Goal: Information Seeking & Learning: Learn about a topic

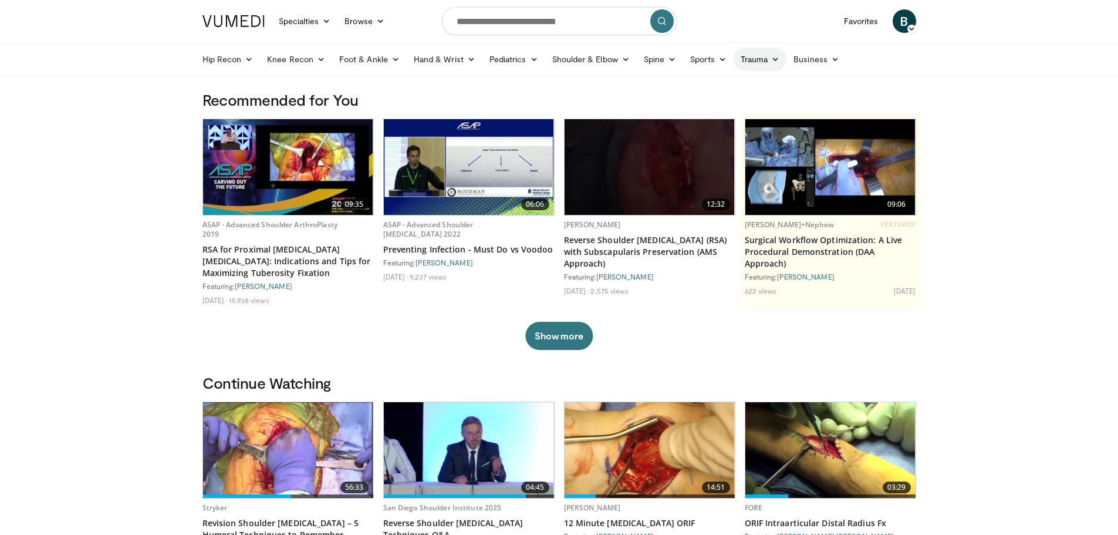
click at [754, 59] on link "Trauma" at bounding box center [760, 59] width 53 height 23
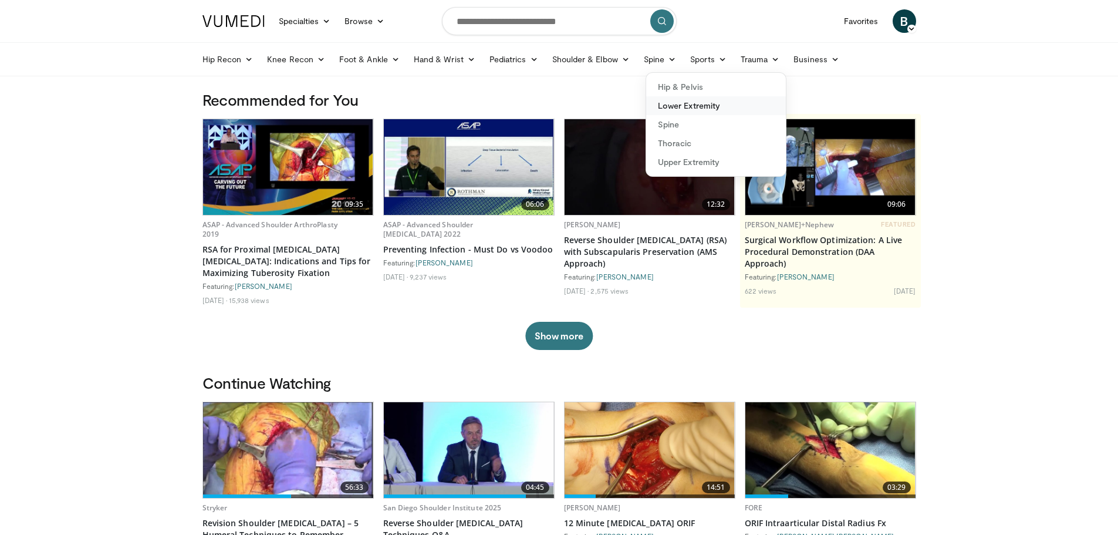
click at [693, 109] on link "Lower Extremity" at bounding box center [716, 105] width 140 height 19
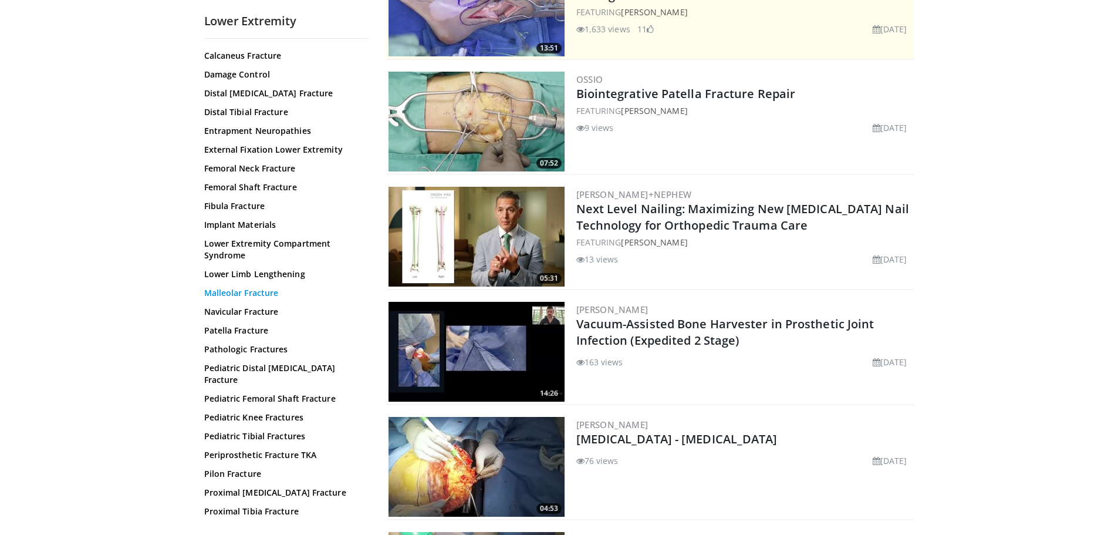
scroll to position [117, 0]
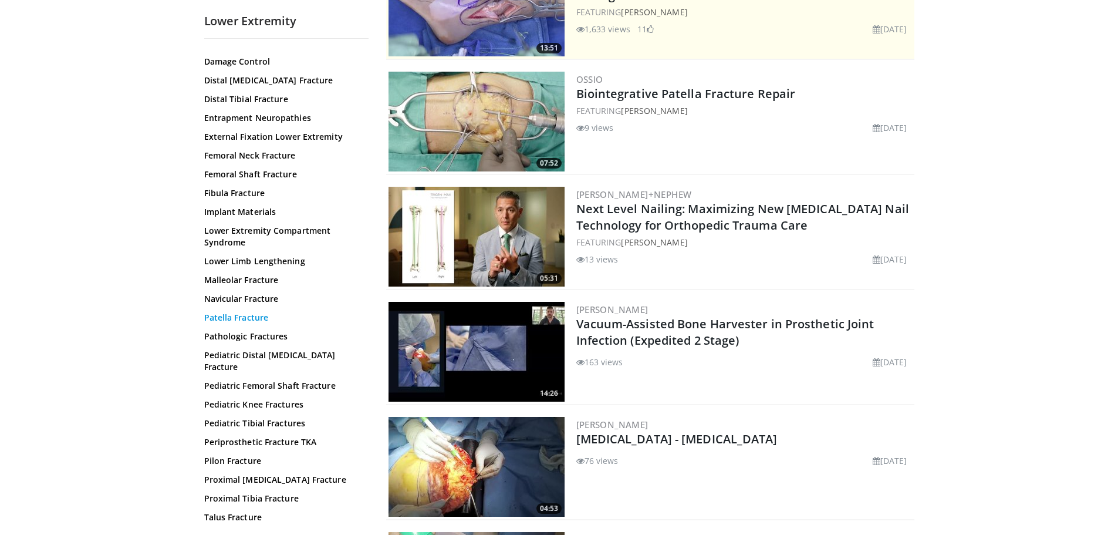
click at [249, 318] on link "Patella Fracture" at bounding box center [283, 318] width 158 height 12
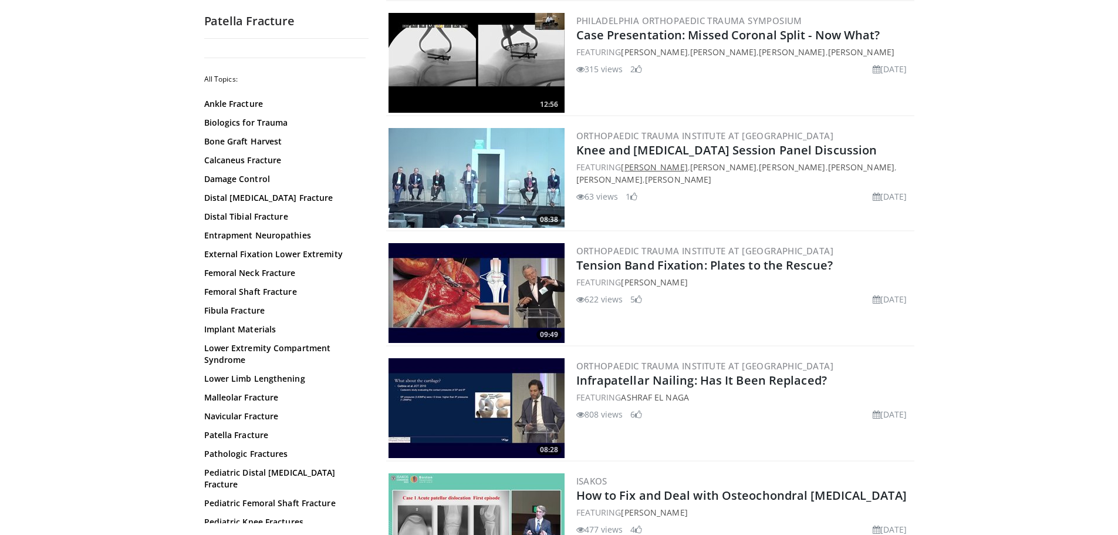
scroll to position [293, 0]
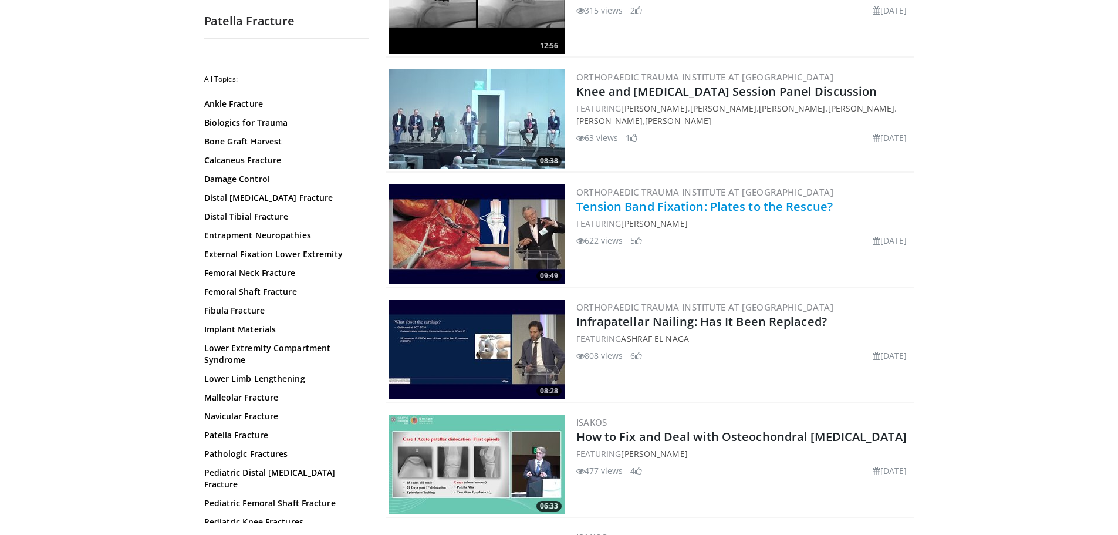
click at [725, 208] on link "Tension Band Fixation: Plates to the Rescue?" at bounding box center [704, 206] width 256 height 16
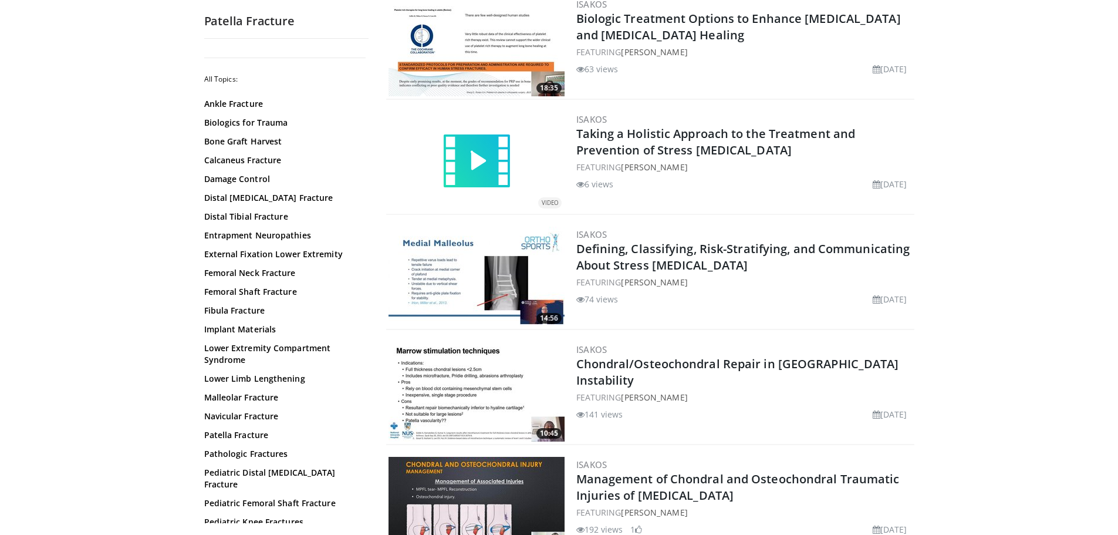
scroll to position [59, 0]
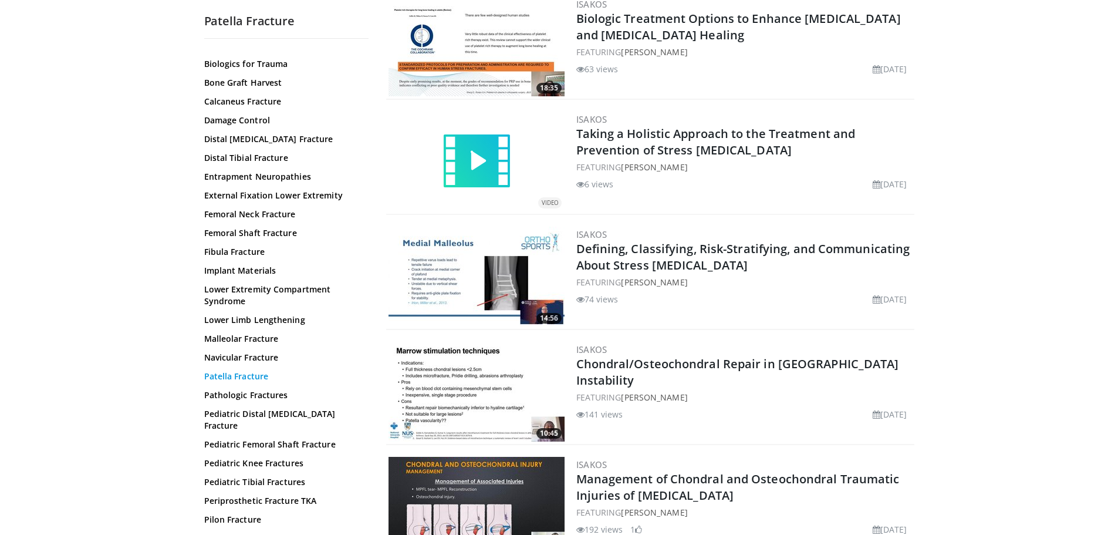
click at [245, 374] on link "Patella Fracture" at bounding box center [283, 376] width 158 height 12
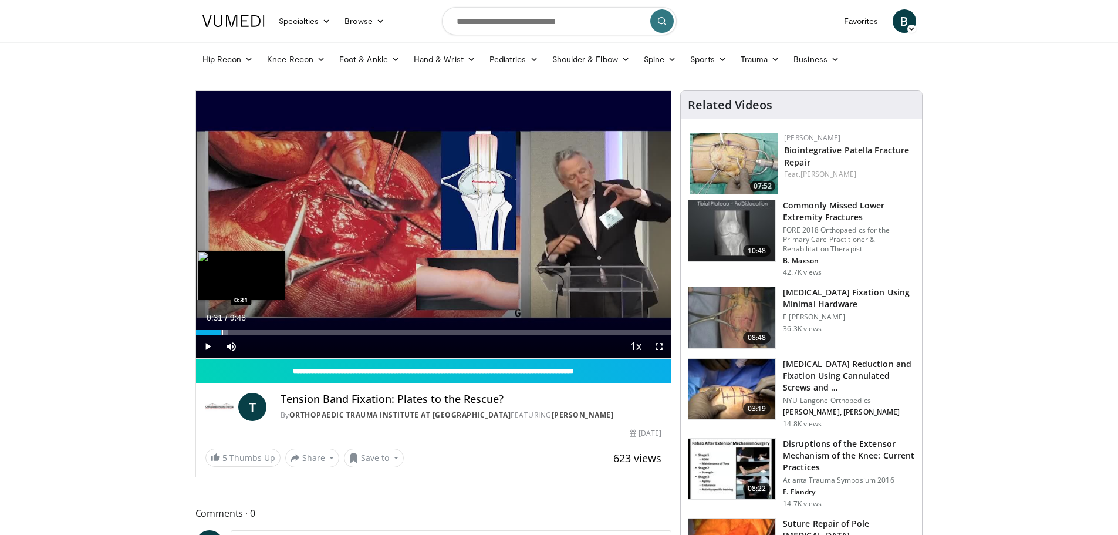
click at [222, 330] on div "Progress Bar" at bounding box center [222, 332] width 1 height 5
click at [658, 346] on span "Video Player" at bounding box center [658, 346] width 23 height 23
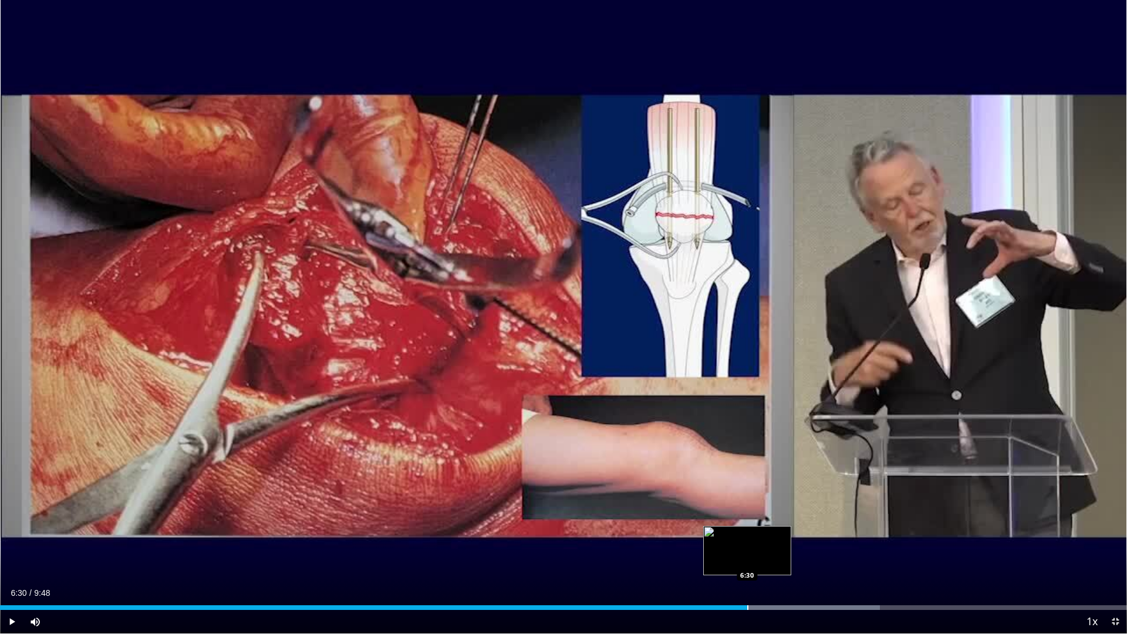
click at [747, 534] on div "Loaded : 78.05% 6:30 6:30" at bounding box center [563, 607] width 1127 height 5
click at [745, 534] on div "Progress Bar" at bounding box center [745, 607] width 1 height 5
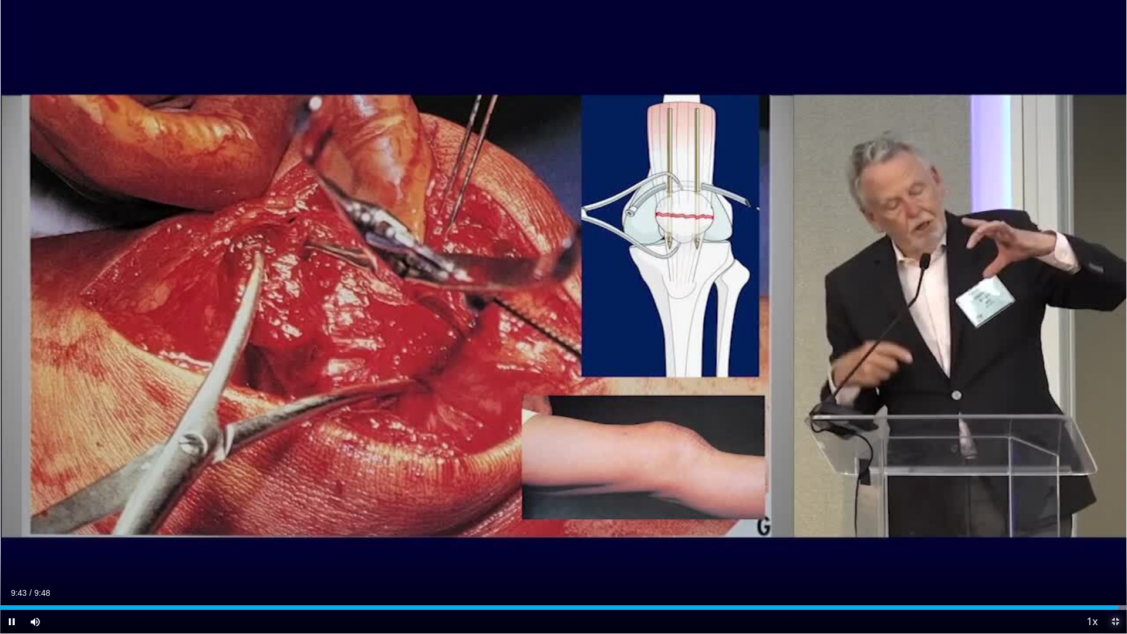
click at [1113, 534] on span "Video Player" at bounding box center [1114, 621] width 23 height 23
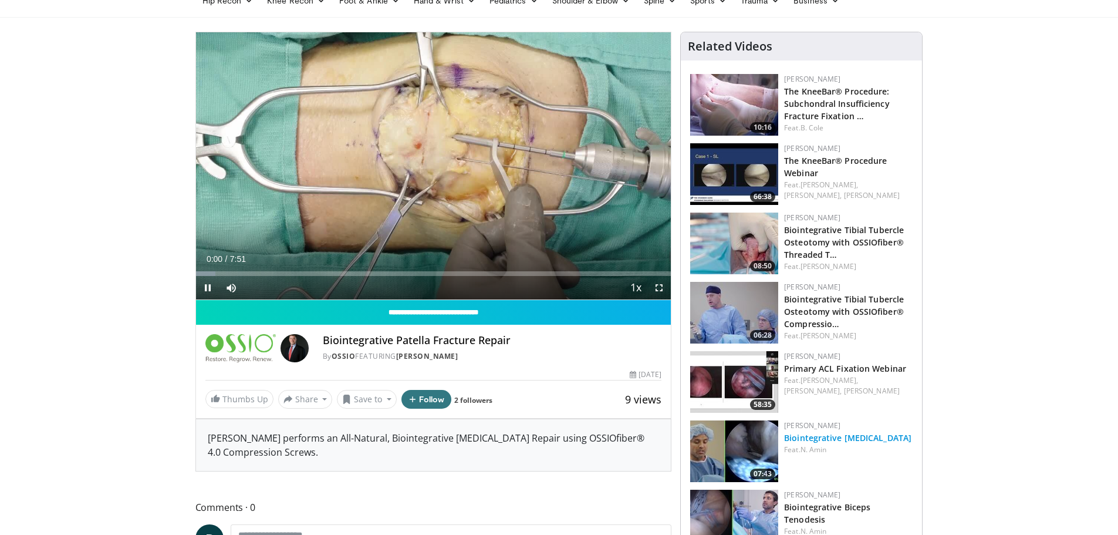
scroll to position [117, 0]
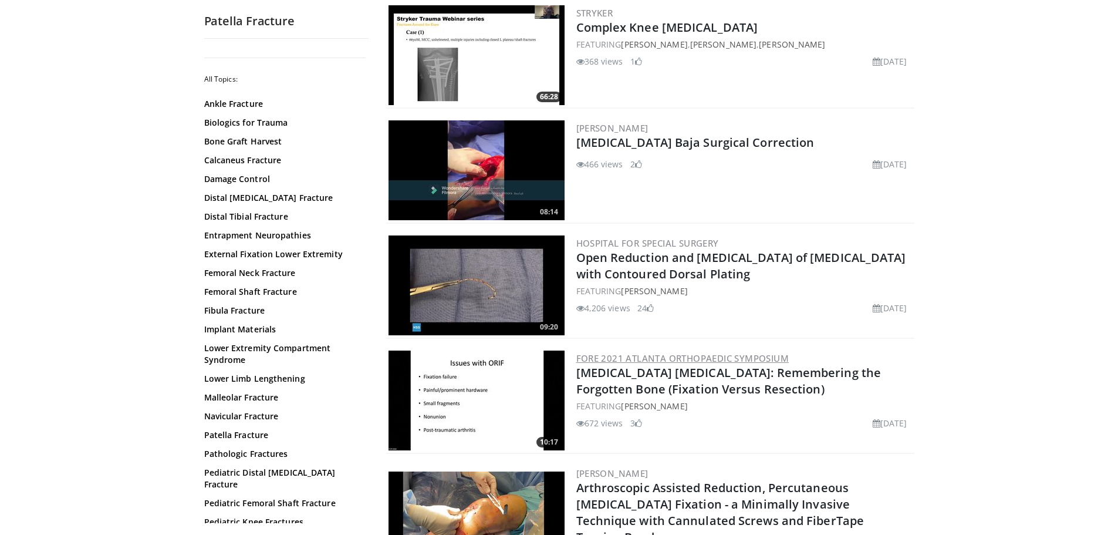
scroll to position [1643, 0]
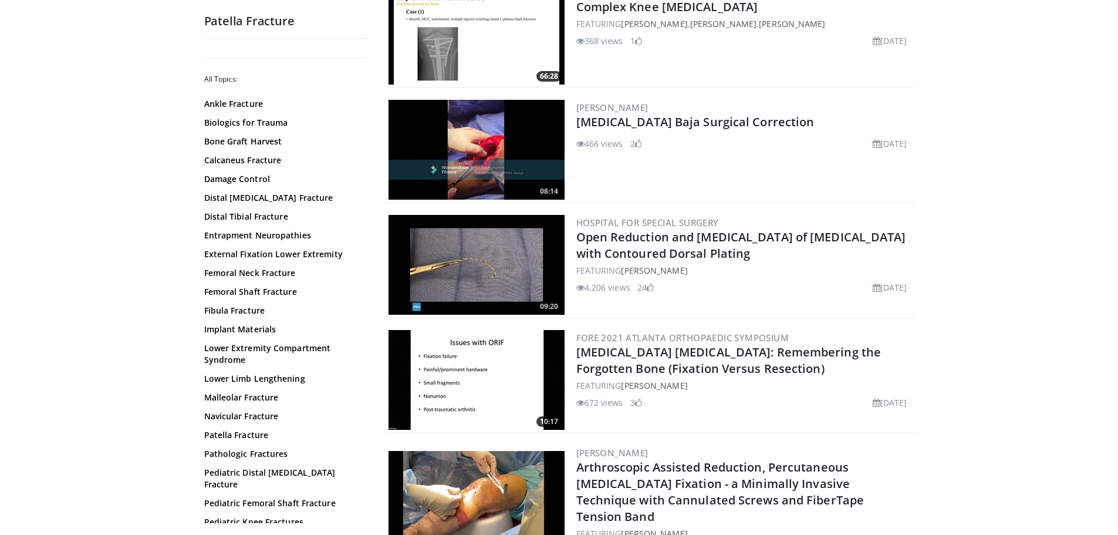
click at [684, 264] on div "FEATURING [PERSON_NAME]" at bounding box center [744, 270] width 336 height 12
click at [655, 253] on link "Open Reduction and Internal Fixation of Patella Fracture with Contoured Dorsal …" at bounding box center [741, 245] width 330 height 32
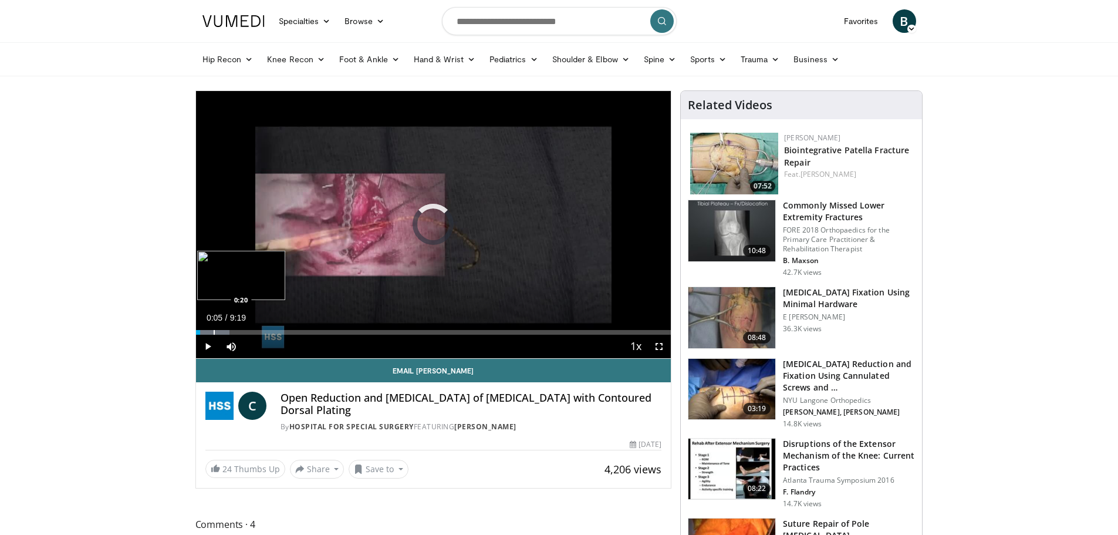
click at [214, 333] on div "Progress Bar" at bounding box center [214, 332] width 1 height 5
click at [229, 341] on span "Video Player" at bounding box center [230, 346] width 23 height 23
click at [234, 344] on span "Video Player" at bounding box center [230, 346] width 23 height 23
click at [229, 335] on div "Current Time 0:23 / Duration 9:19 Pause Skip Backward Skip Forward Mute 0% Load…" at bounding box center [433, 346] width 475 height 23
click at [229, 333] on div "Progress Bar" at bounding box center [229, 332] width 1 height 5
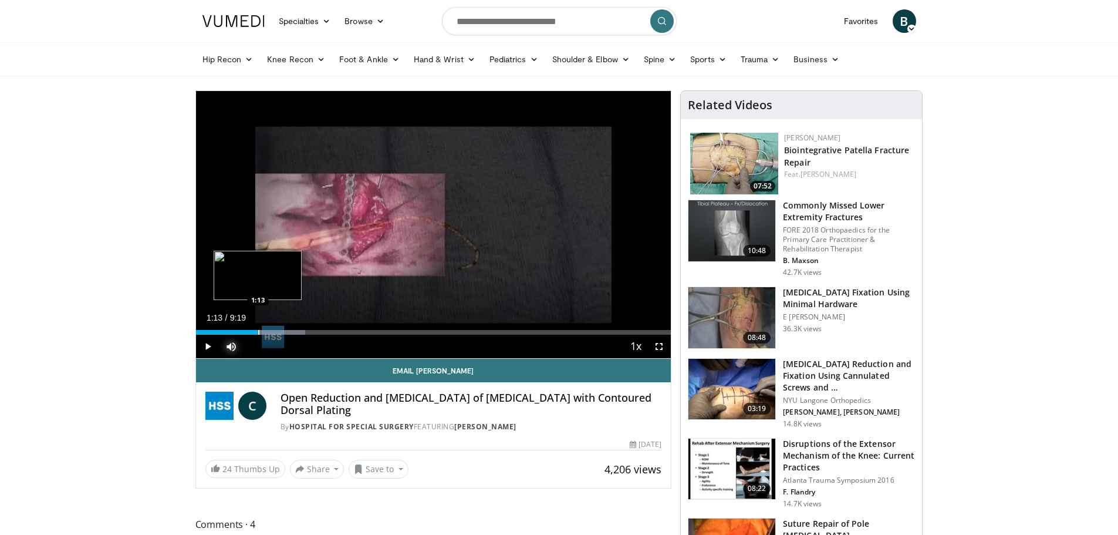
click at [258, 332] on div "Progress Bar" at bounding box center [258, 332] width 1 height 5
click at [267, 327] on div "Loaded : 24.80% 1:15 1:24" at bounding box center [433, 328] width 475 height 11
click at [275, 335] on div "Current Time 1:25 / Duration 9:19 Pause Skip Backward Skip Forward Mute 65% Loa…" at bounding box center [433, 346] width 475 height 23
drag, startPoint x: 273, startPoint y: 329, endPoint x: 281, endPoint y: 333, distance: 7.9
click at [275, 330] on div "Progress Bar" at bounding box center [274, 332] width 1 height 5
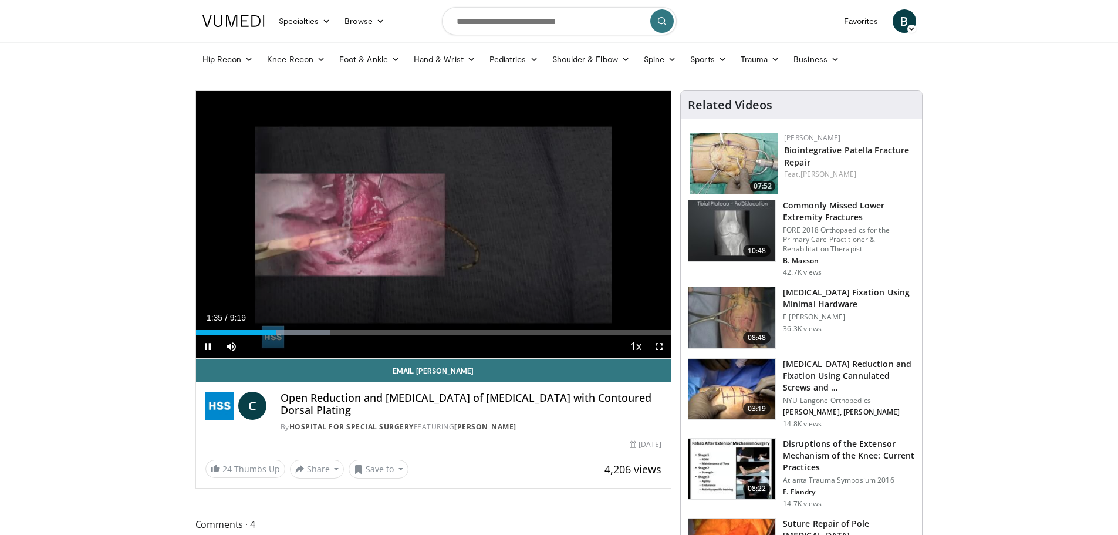
click at [287, 335] on div "Current Time 1:35 / Duration 9:19 Pause Skip Backward Skip Forward Mute 65% Loa…" at bounding box center [433, 346] width 475 height 23
click at [300, 335] on div "Current Time 1:37 / Duration 9:19 Pause Skip Backward Skip Forward Mute 65% Loa…" at bounding box center [433, 346] width 475 height 23
click at [288, 332] on div "Progress Bar" at bounding box center [288, 332] width 1 height 5
click at [664, 342] on span "Video Player" at bounding box center [658, 346] width 23 height 23
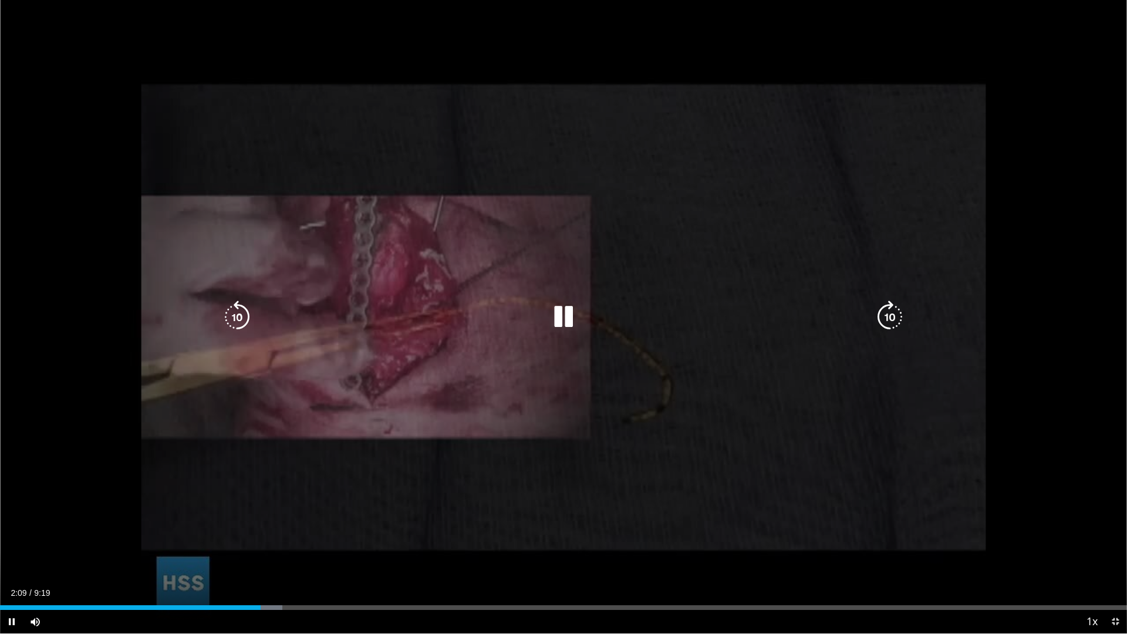
click at [66, 272] on div "10 seconds Tap to unmute" at bounding box center [563, 316] width 1127 height 633
drag, startPoint x: 683, startPoint y: 403, endPoint x: 646, endPoint y: 391, distance: 38.8
click at [682, 401] on div "10 seconds Tap to unmute" at bounding box center [563, 316] width 1127 height 633
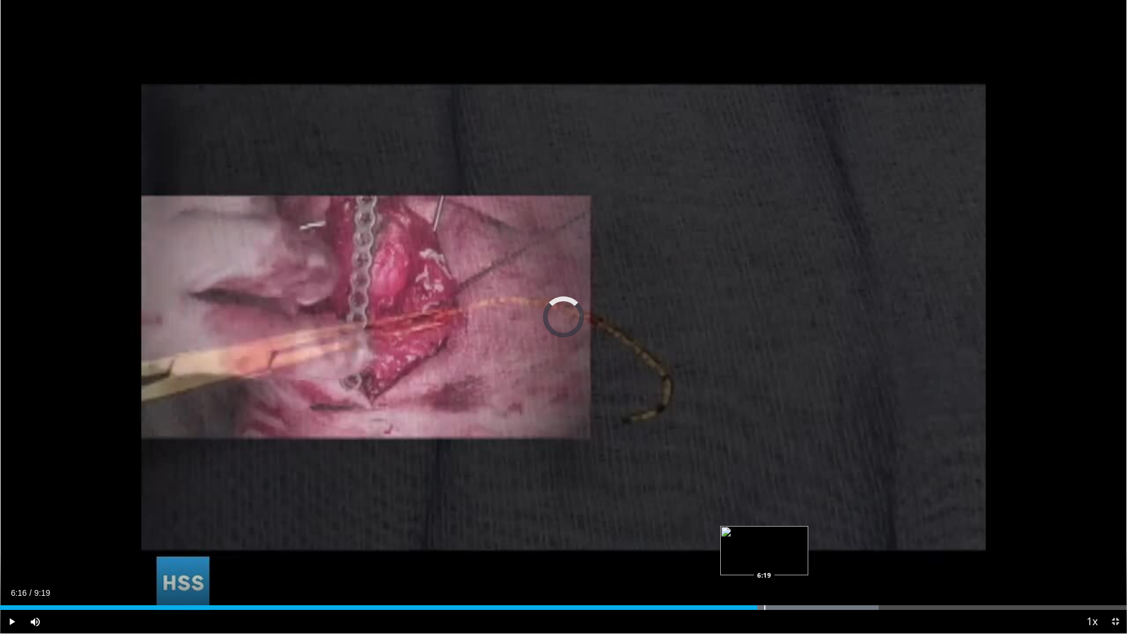
click at [765, 534] on div "Progress Bar" at bounding box center [764, 607] width 1 height 5
click at [781, 534] on div "Current Time 6:20 / Duration 9:19 Pause Skip Backward Skip Forward Mute 65% Loa…" at bounding box center [563, 621] width 1127 height 23
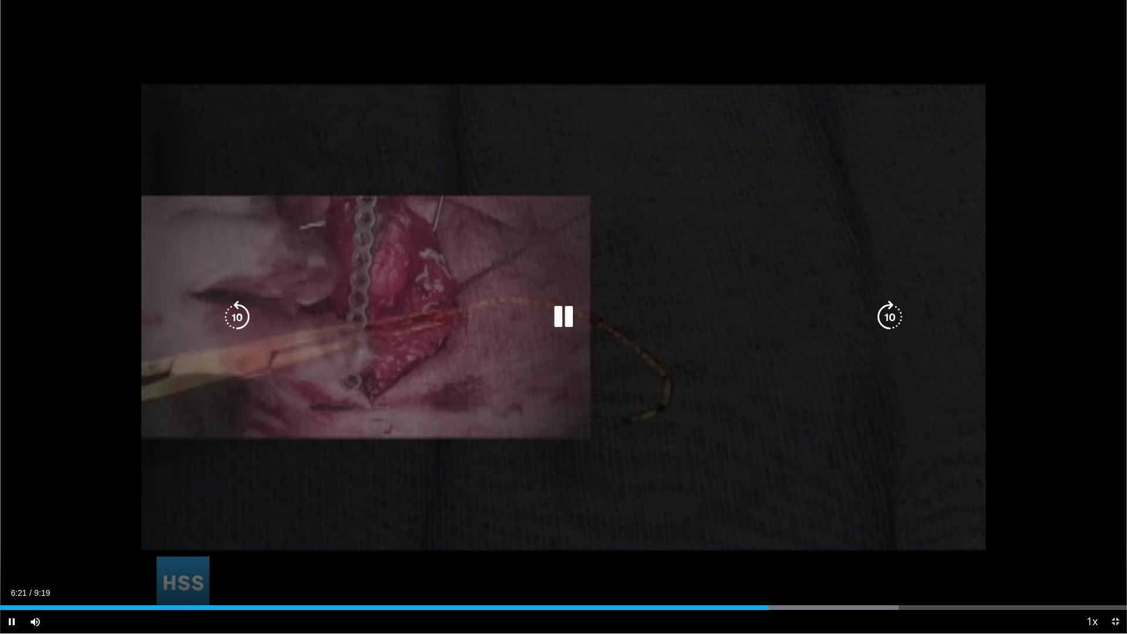
click at [801, 534] on div "Current Time 6:21 / Duration 9:19 Pause Skip Backward Skip Forward Mute 65% Loa…" at bounding box center [563, 621] width 1127 height 23
click at [818, 534] on div "Current Time 6:39 / Duration 9:19 Pause Skip Backward Skip Forward Mute 65% Loa…" at bounding box center [563, 621] width 1127 height 23
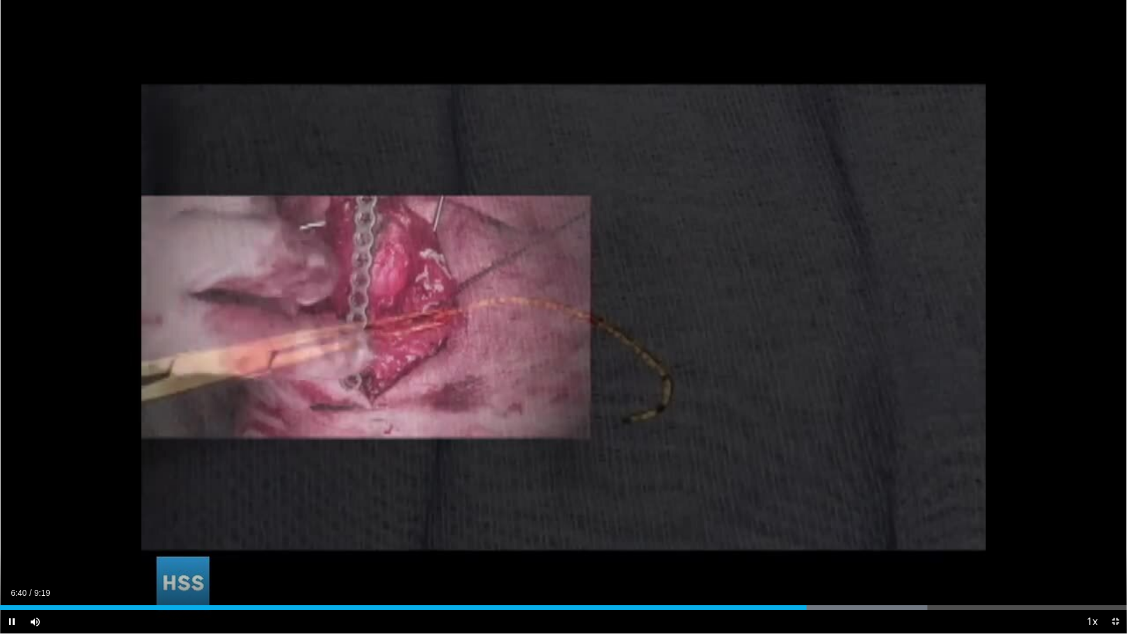
click at [828, 534] on div "Current Time 6:40 / Duration 9:19 Pause Skip Backward Skip Forward Mute 65% Loa…" at bounding box center [563, 621] width 1127 height 23
click at [825, 534] on div "Loaded : 83.29% 6:49 6:49" at bounding box center [563, 604] width 1127 height 11
click at [848, 534] on div "Progress Bar" at bounding box center [848, 607] width 1 height 5
click at [872, 534] on div "Progress Bar" at bounding box center [871, 607] width 1 height 5
drag, startPoint x: 893, startPoint y: 609, endPoint x: 887, endPoint y: 607, distance: 6.0
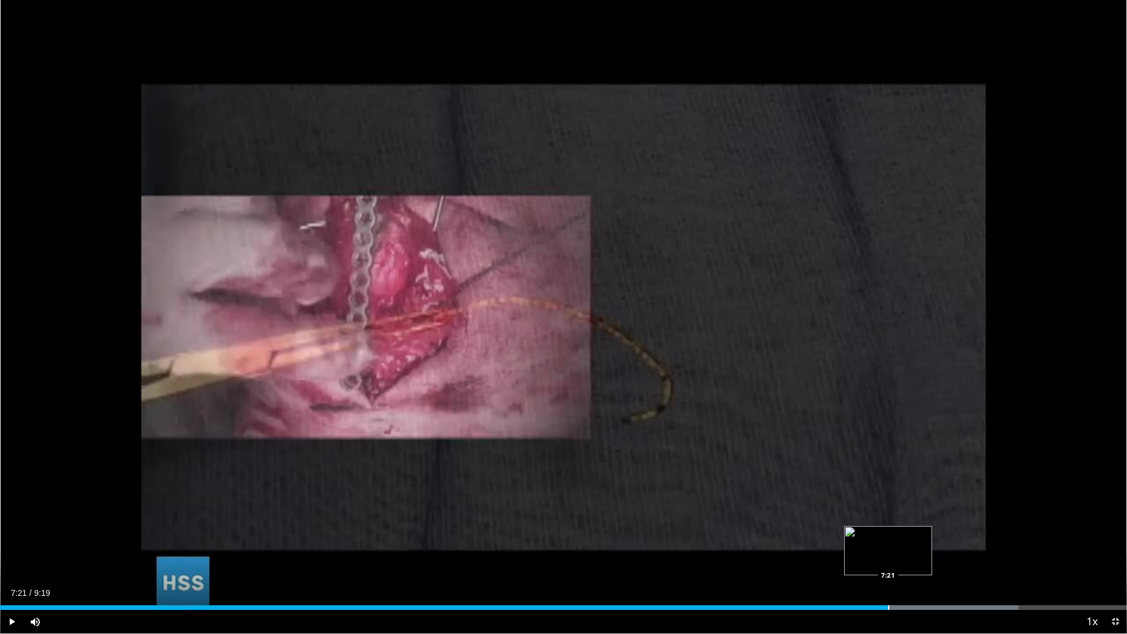
click at [887, 534] on div "Loaded : 90.38% 7:21 7:21" at bounding box center [563, 607] width 1127 height 5
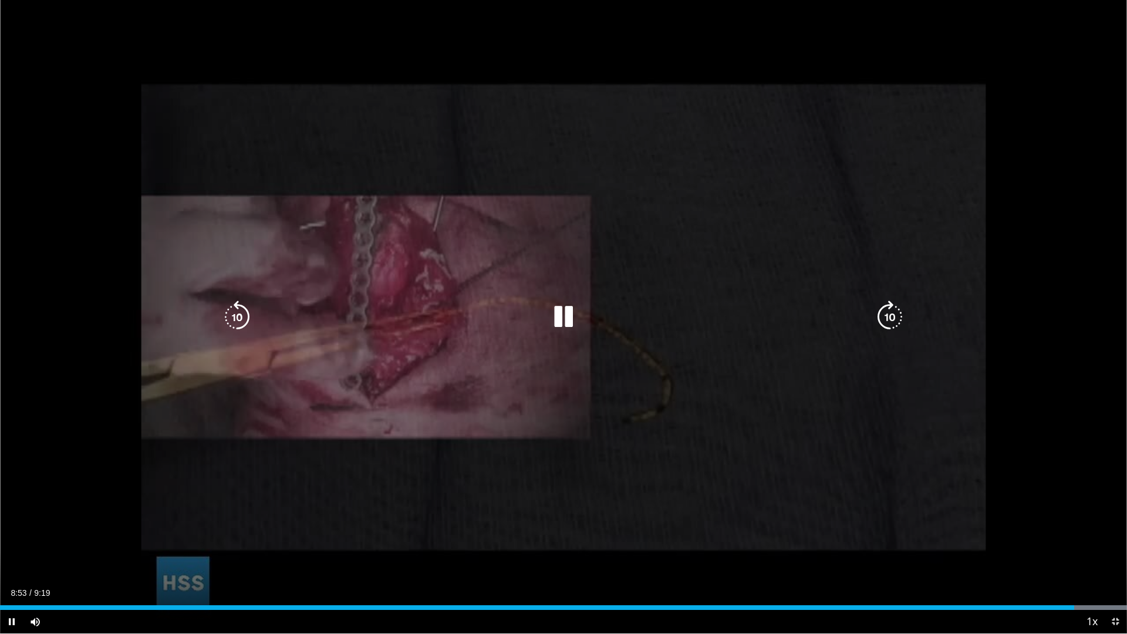
click at [995, 277] on div "10 seconds Tap to unmute" at bounding box center [563, 316] width 1127 height 633
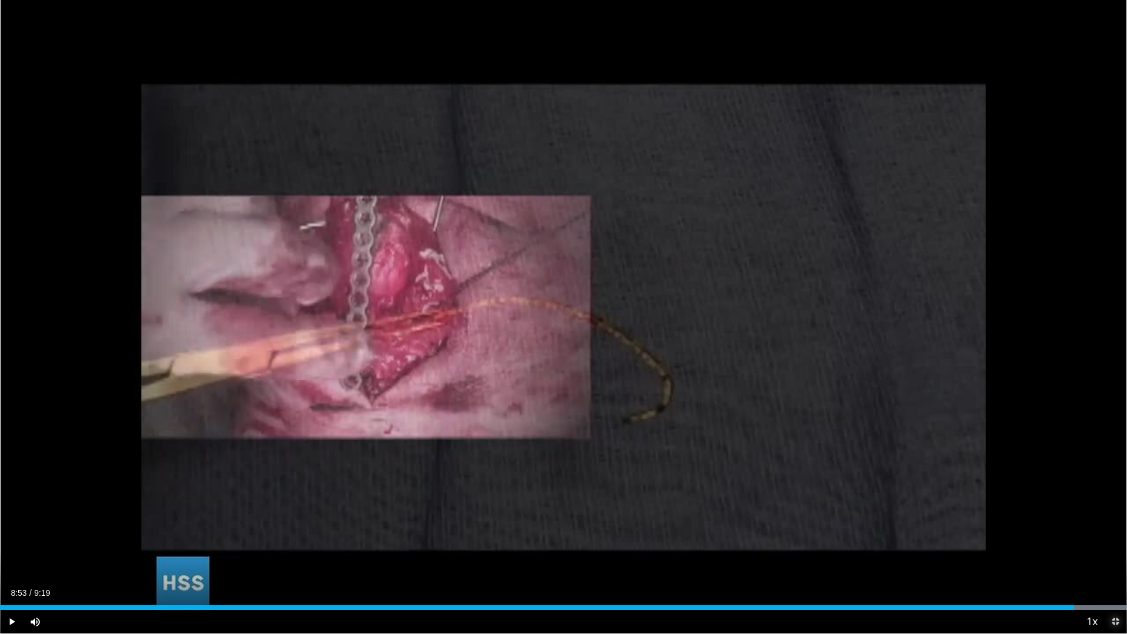
click at [1115, 534] on span "Video Player" at bounding box center [1114, 621] width 23 height 23
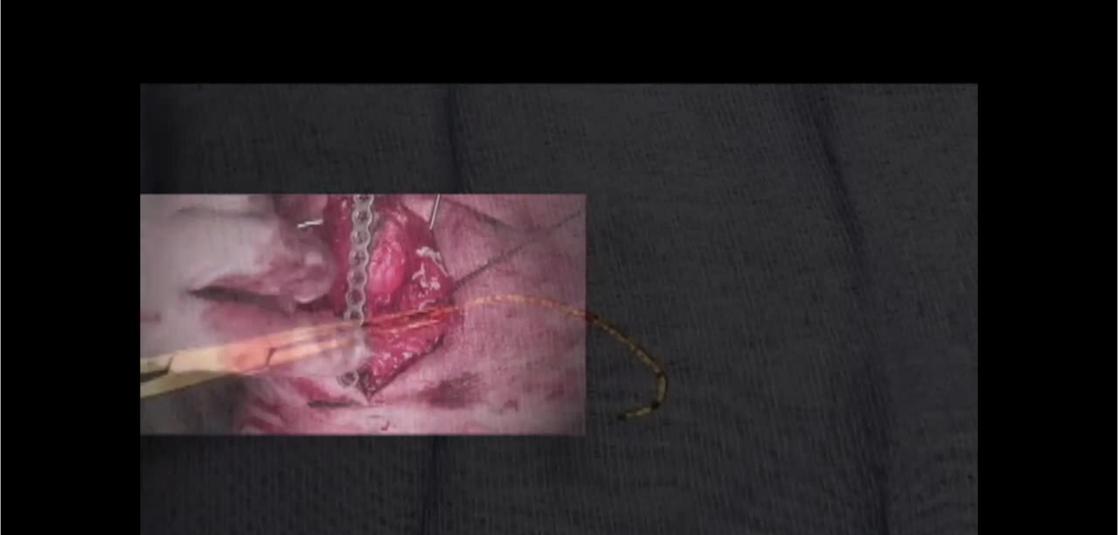
scroll to position [59, 0]
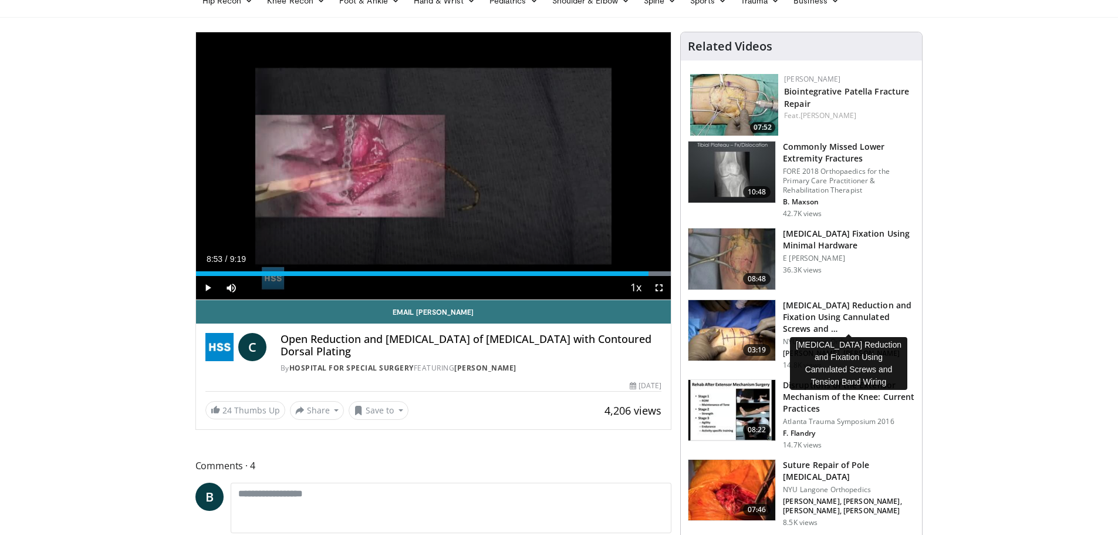
click at [821, 313] on h3 "Patella Fracture Reduction and Fixation Using Cannulated Screws and …" at bounding box center [849, 316] width 132 height 35
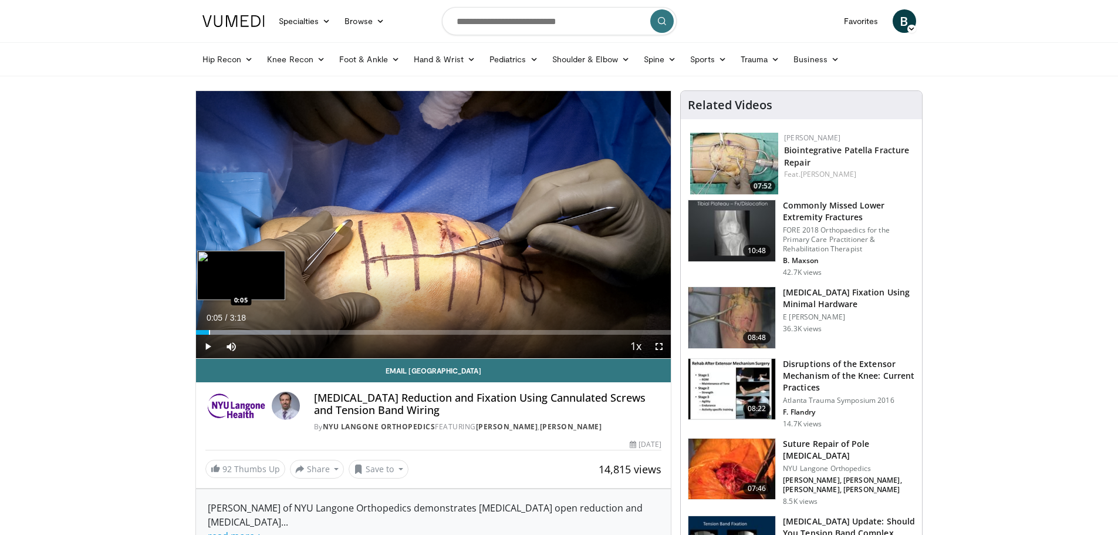
click at [208, 329] on div "Loaded : 19.91% 0:05 0:05" at bounding box center [433, 328] width 475 height 11
click at [218, 330] on div "Progress Bar" at bounding box center [218, 332] width 1 height 5
click at [229, 334] on div "Progress Bar" at bounding box center [229, 332] width 1 height 5
click at [658, 347] on span "Video Player" at bounding box center [658, 346] width 23 height 23
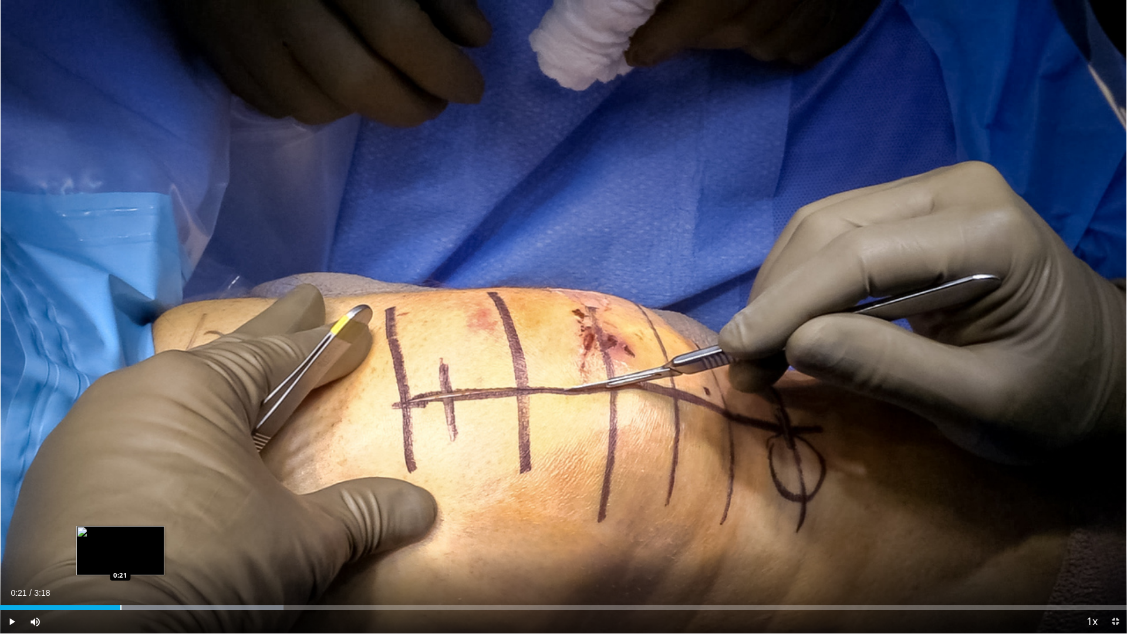
click at [120, 534] on div "Progress Bar" at bounding box center [120, 607] width 1 height 5
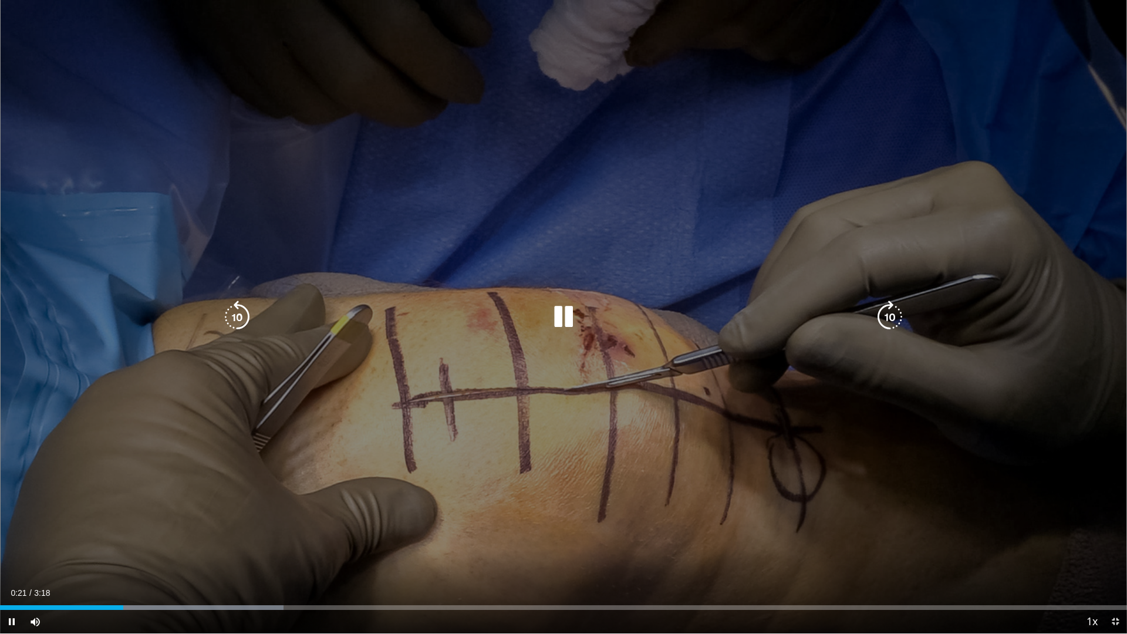
click at [154, 534] on div "Current Time 0:21 / Duration 3:18 Pause Skip Backward Skip Forward Mute 100% Lo…" at bounding box center [563, 621] width 1127 height 23
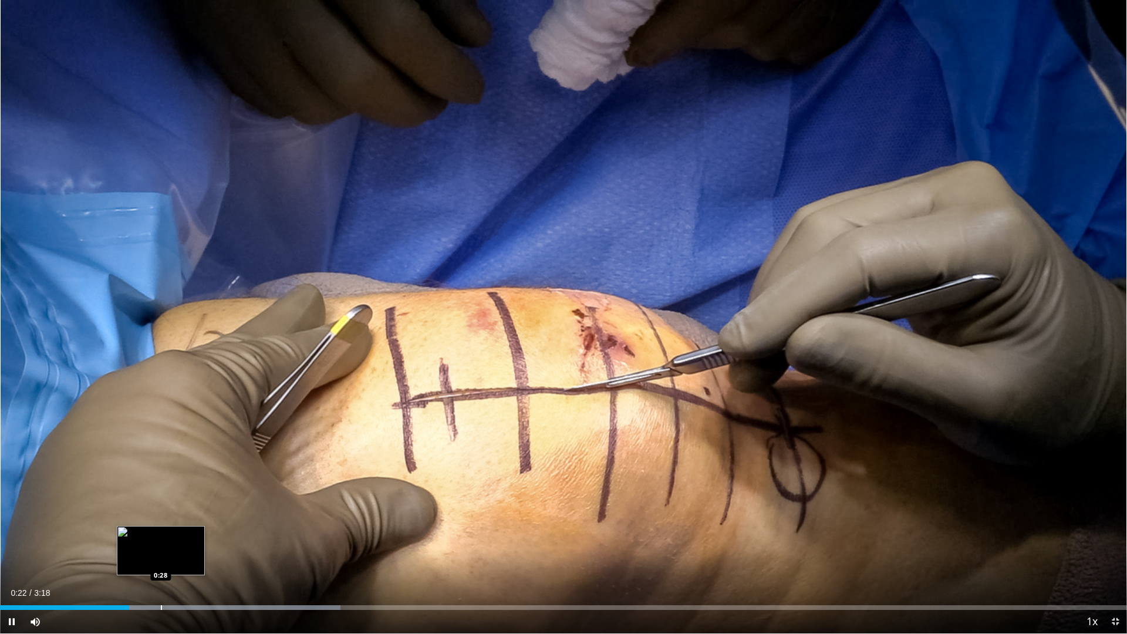
click at [161, 534] on div "Progress Bar" at bounding box center [161, 607] width 1 height 5
click at [184, 534] on div "Loaded : 35.22% 0:32 0:32" at bounding box center [563, 604] width 1127 height 11
click at [218, 534] on div "Current Time 0:33 / Duration 3:18 Pause Skip Backward Skip Forward Mute 100% Lo…" at bounding box center [563, 621] width 1127 height 23
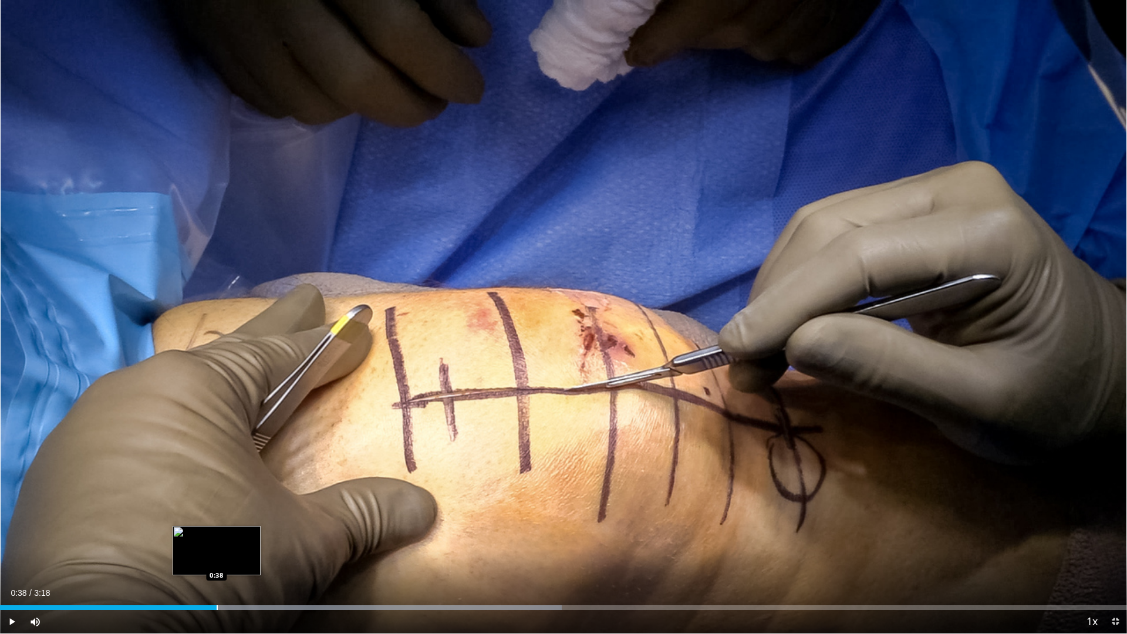
click at [217, 534] on div "Progress Bar" at bounding box center [217, 607] width 1 height 5
click at [234, 534] on div "Progress Bar" at bounding box center [234, 607] width 1 height 5
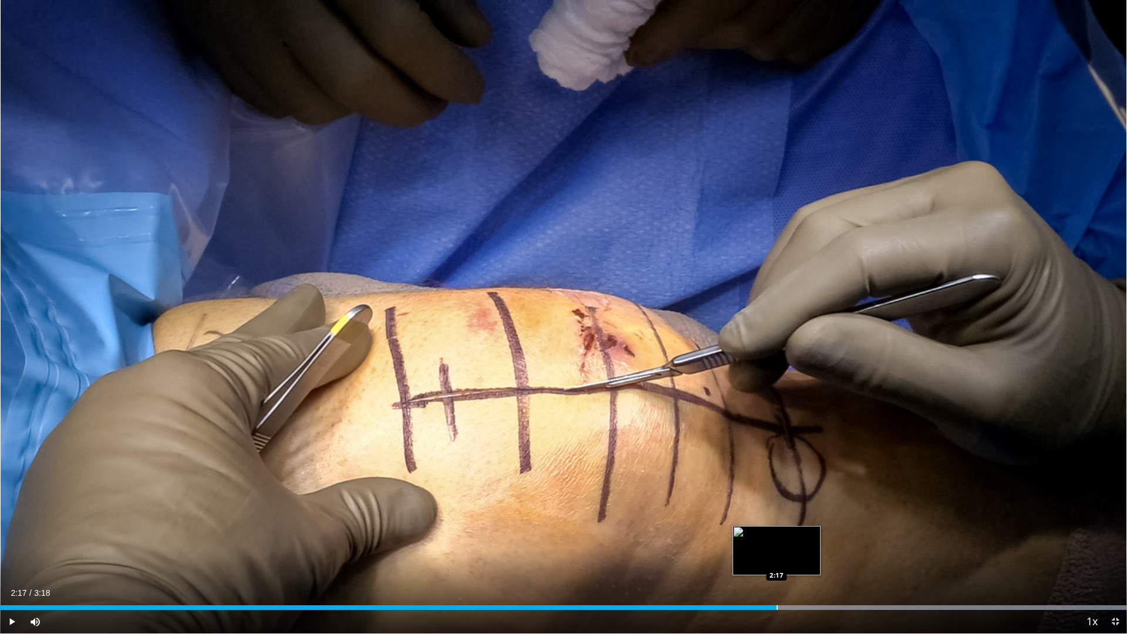
click at [777, 534] on div "Progress Bar" at bounding box center [776, 607] width 1 height 5
click at [751, 534] on div "Loaded : 100.00% 2:12 2:12" at bounding box center [563, 607] width 1127 height 5
click at [730, 534] on div "Progress Bar" at bounding box center [730, 607] width 1 height 5
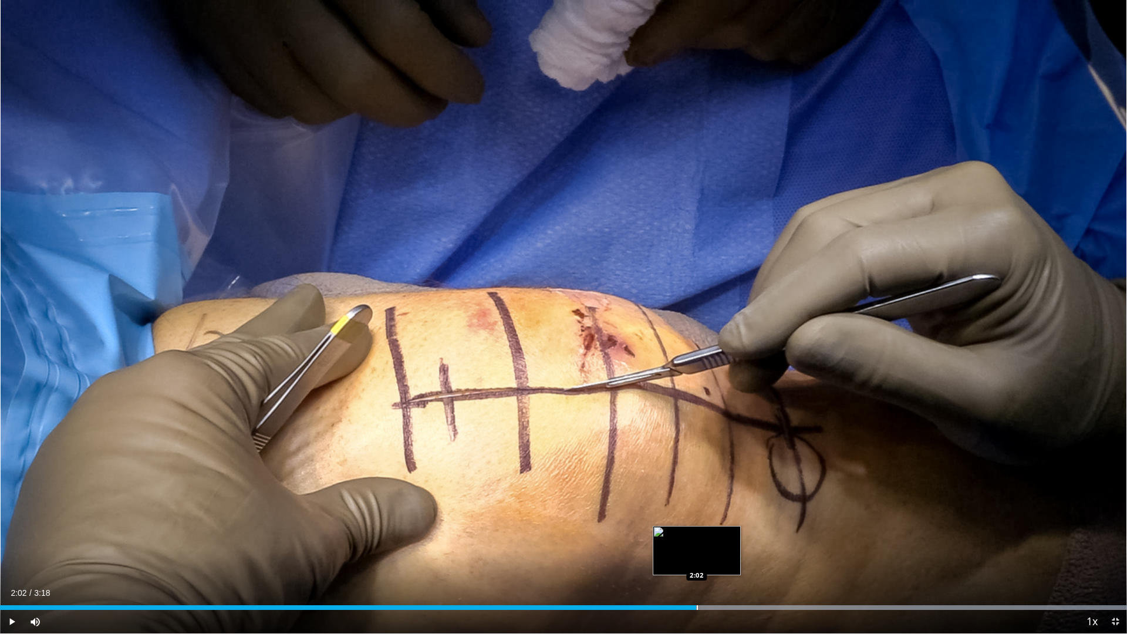
click at [696, 534] on div "Loaded : 100.00% 2:02 2:02" at bounding box center [563, 604] width 1127 height 11
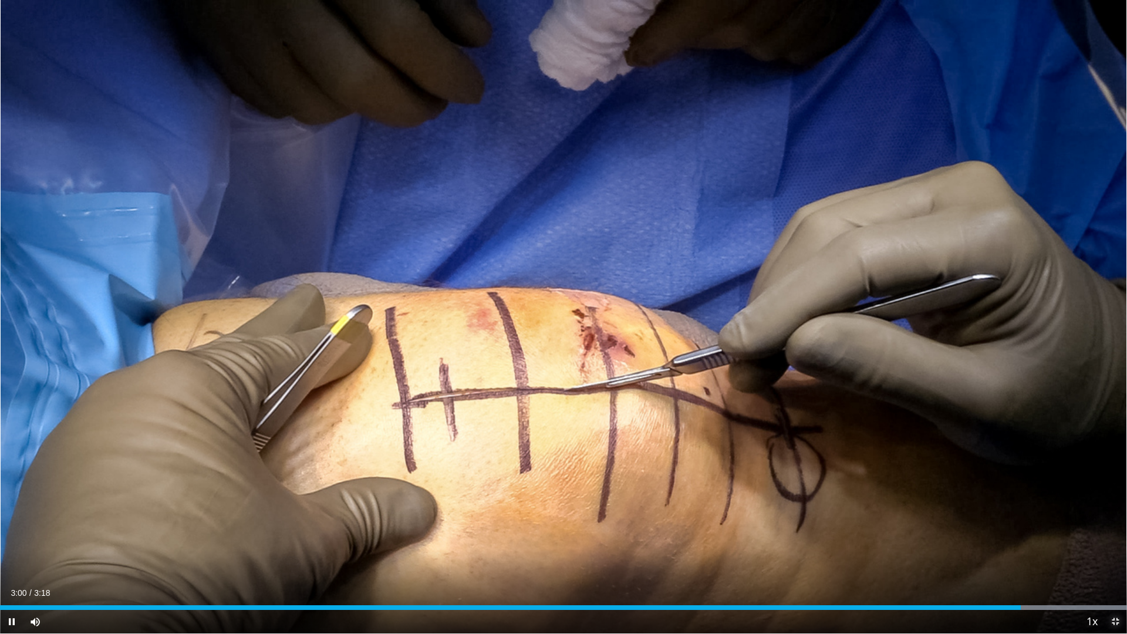
click at [1115, 534] on span "Video Player" at bounding box center [1114, 621] width 23 height 23
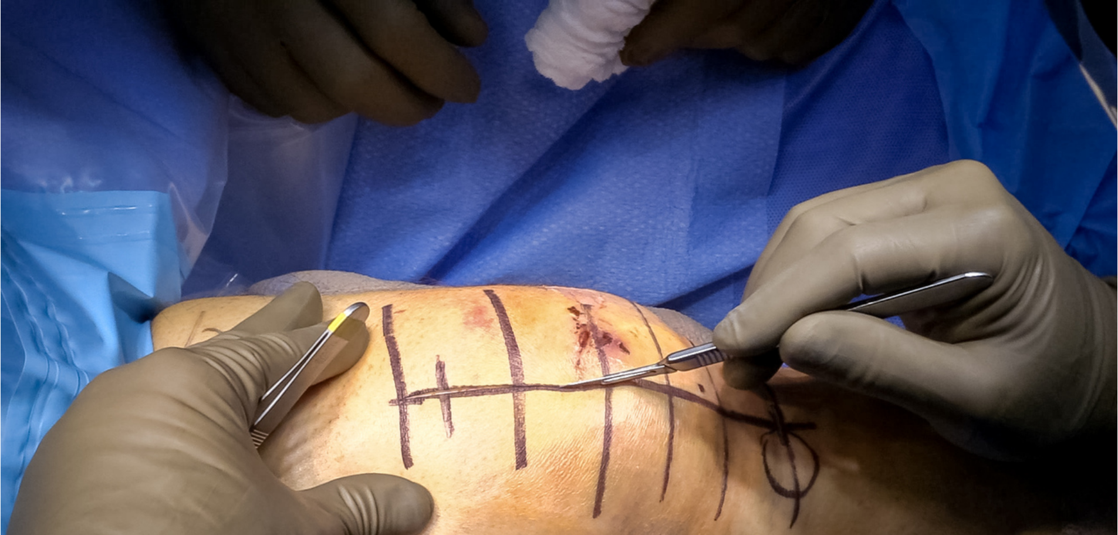
scroll to position [117, 0]
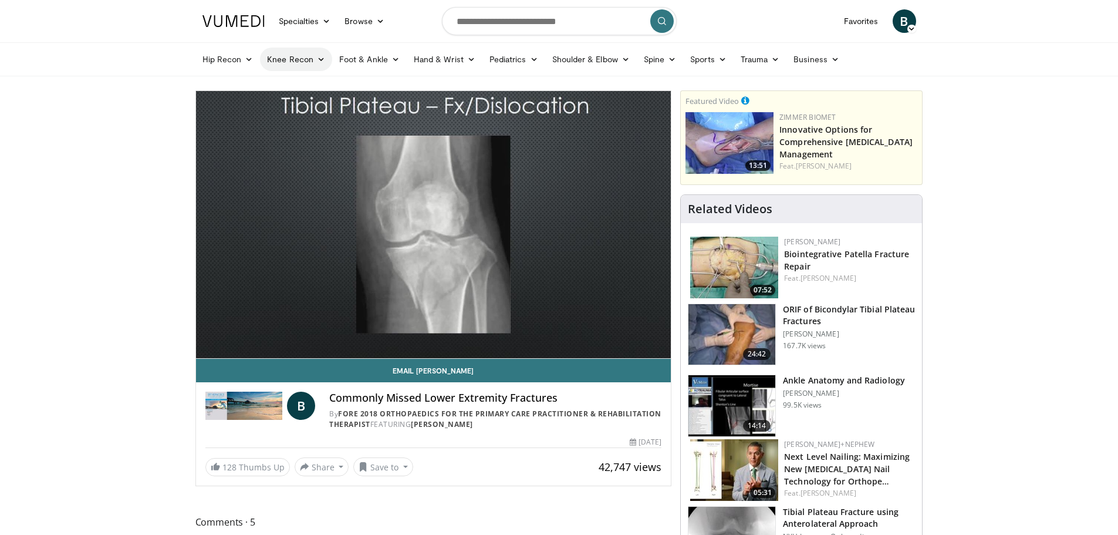
click at [292, 64] on link "Knee Recon" at bounding box center [296, 59] width 72 height 23
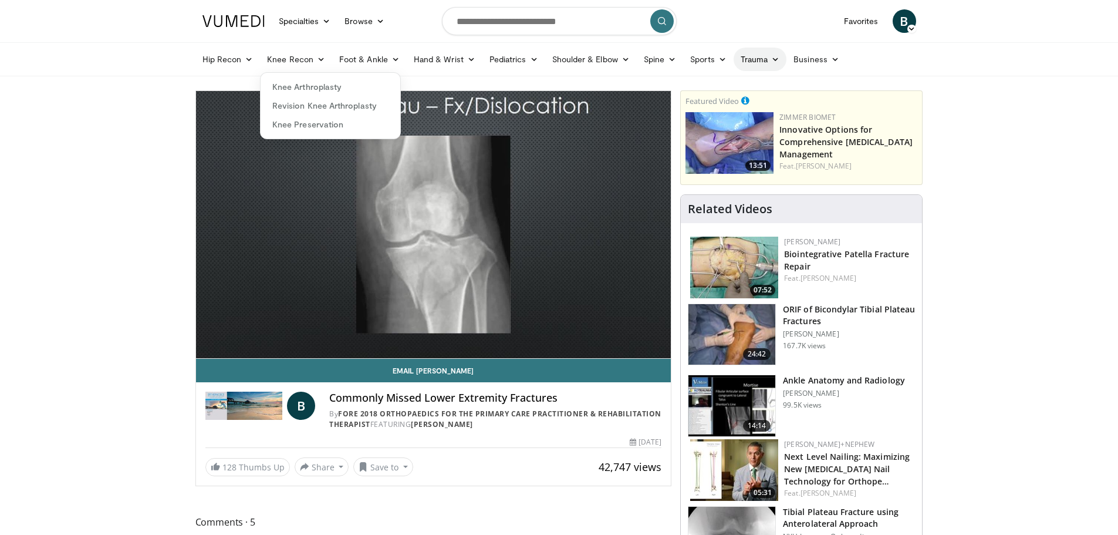
click at [743, 59] on link "Trauma" at bounding box center [760, 59] width 53 height 23
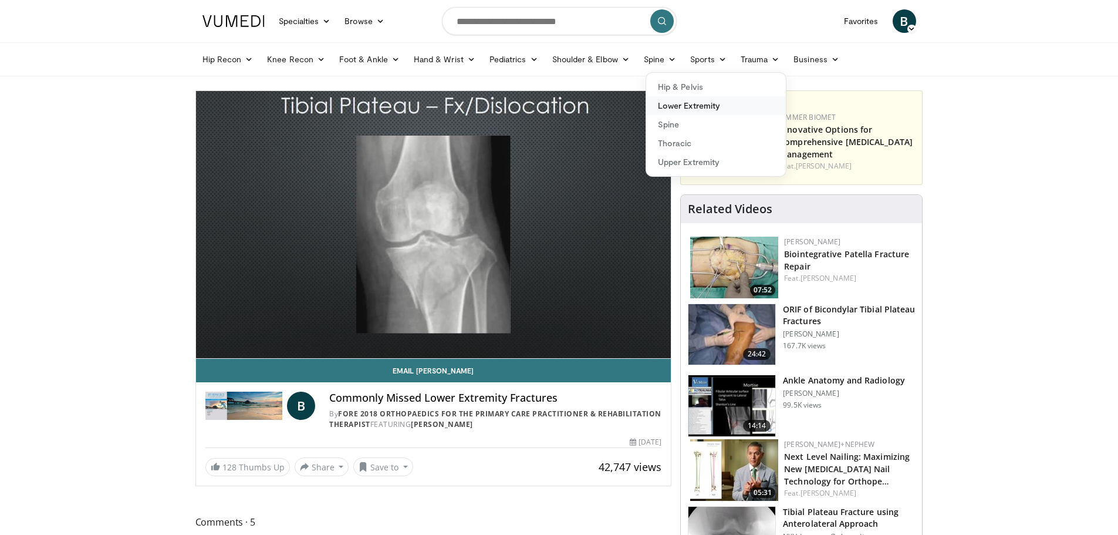
click at [694, 106] on link "Lower Extremity" at bounding box center [716, 105] width 140 height 19
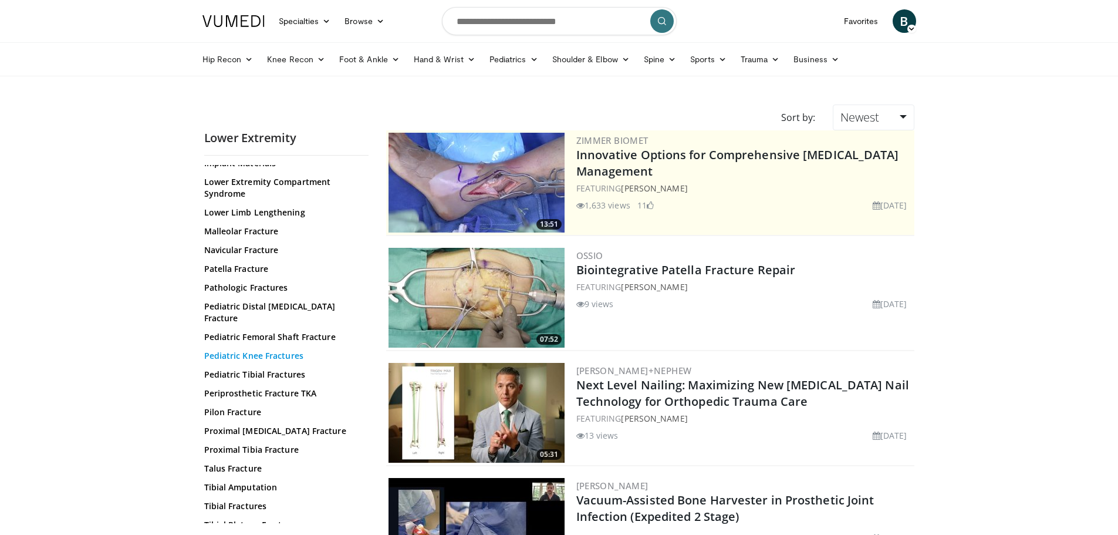
scroll to position [316, 0]
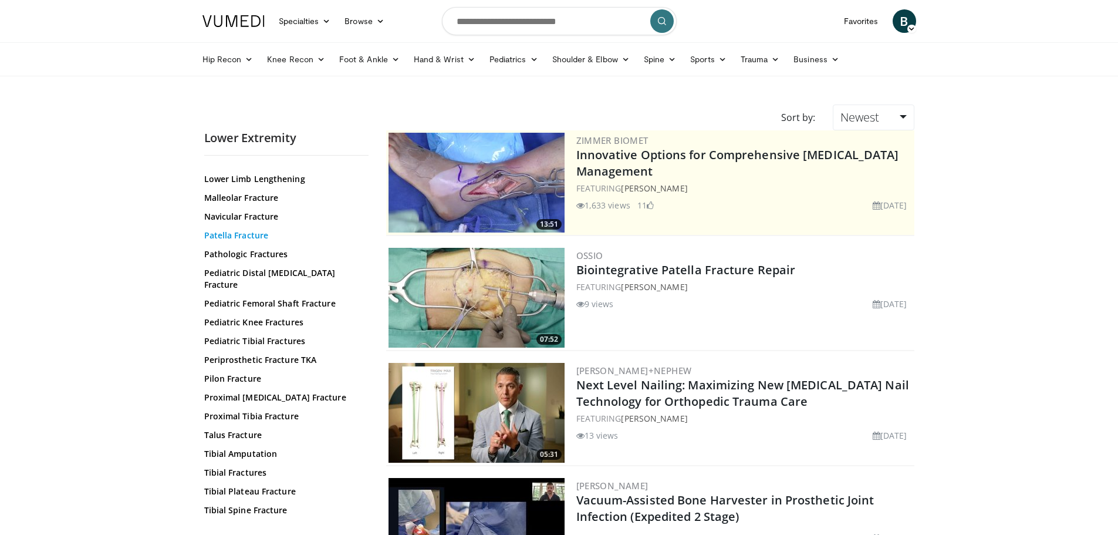
click at [236, 237] on link "Patella Fracture" at bounding box center [283, 235] width 158 height 12
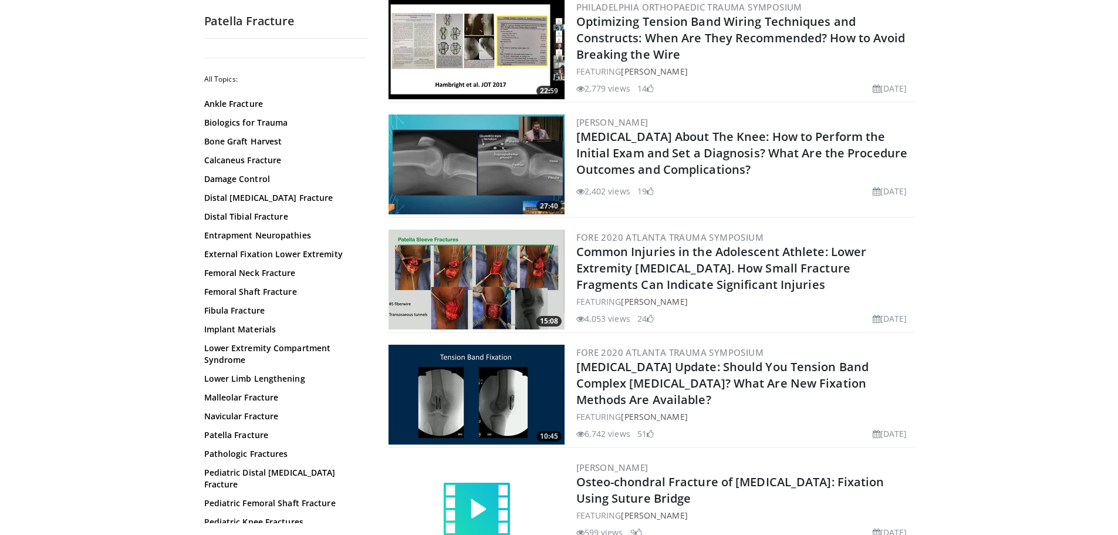
scroll to position [2524, 0]
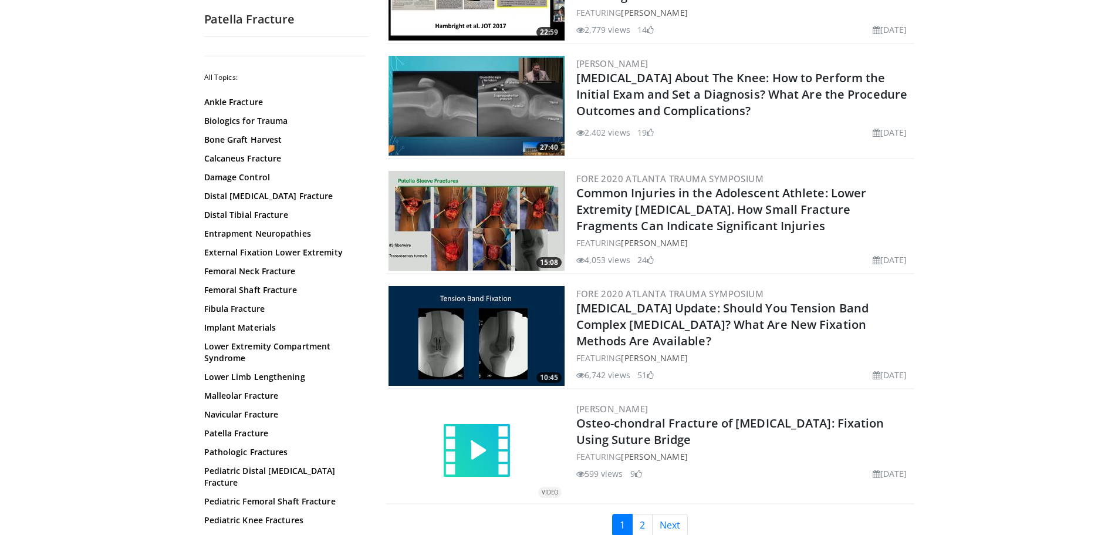
click at [502, 313] on img at bounding box center [477, 336] width 176 height 100
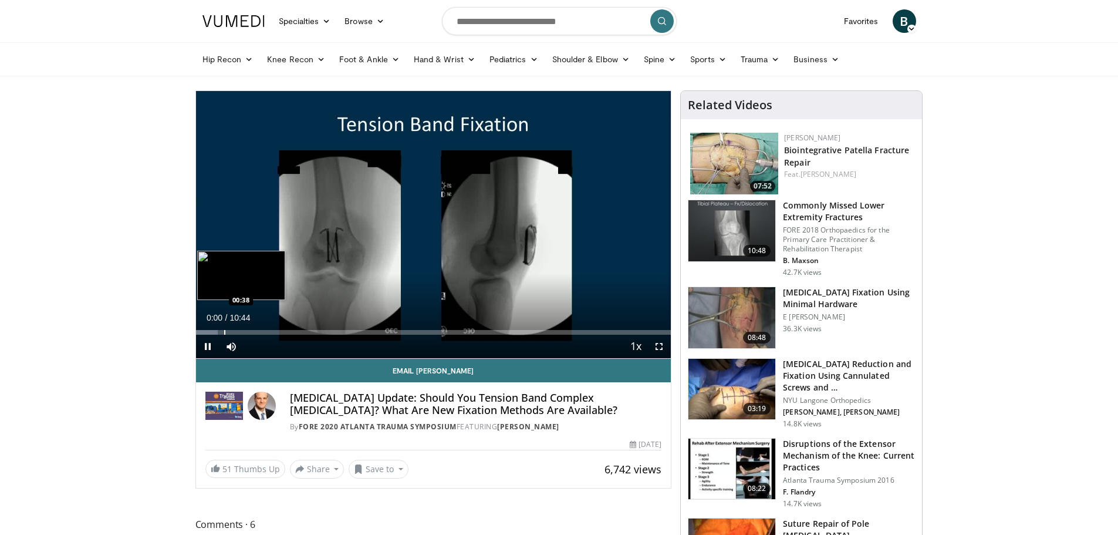
click at [227, 329] on div "Loaded : 4.66% 00:00 00:38" at bounding box center [433, 328] width 475 height 11
click at [241, 330] on div "Progress Bar" at bounding box center [241, 332] width 1 height 5
click at [251, 332] on div "Progress Bar" at bounding box center [251, 332] width 1 height 5
click at [265, 334] on div "Progress Bar" at bounding box center [265, 332] width 1 height 5
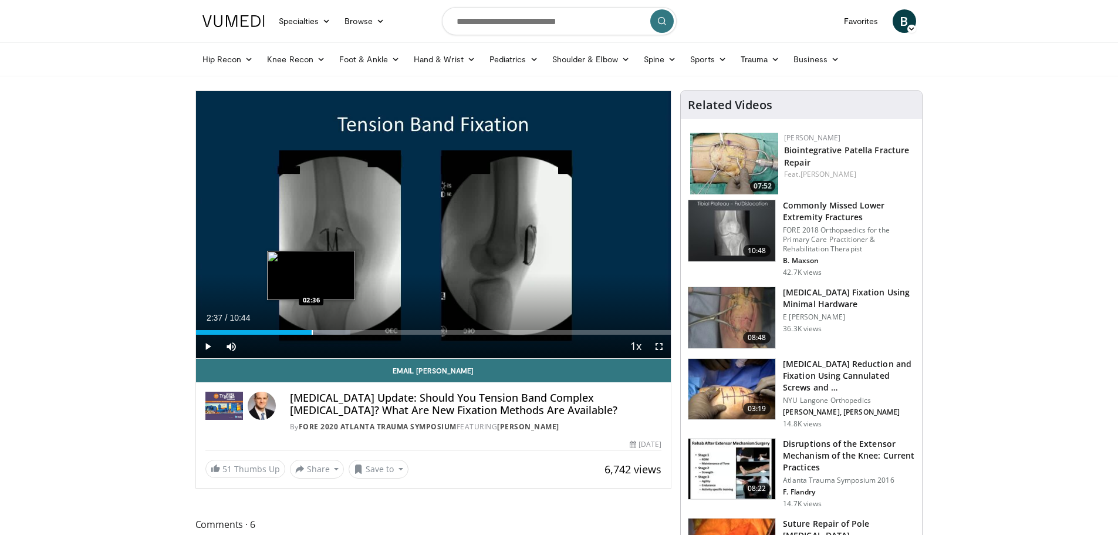
click at [312, 330] on div "Progress Bar" at bounding box center [312, 332] width 1 height 5
click at [321, 333] on video-js "**********" at bounding box center [433, 225] width 475 height 268
click at [326, 331] on video-js "**********" at bounding box center [433, 225] width 475 height 268
click at [332, 332] on div "Progress Bar" at bounding box center [332, 332] width 1 height 5
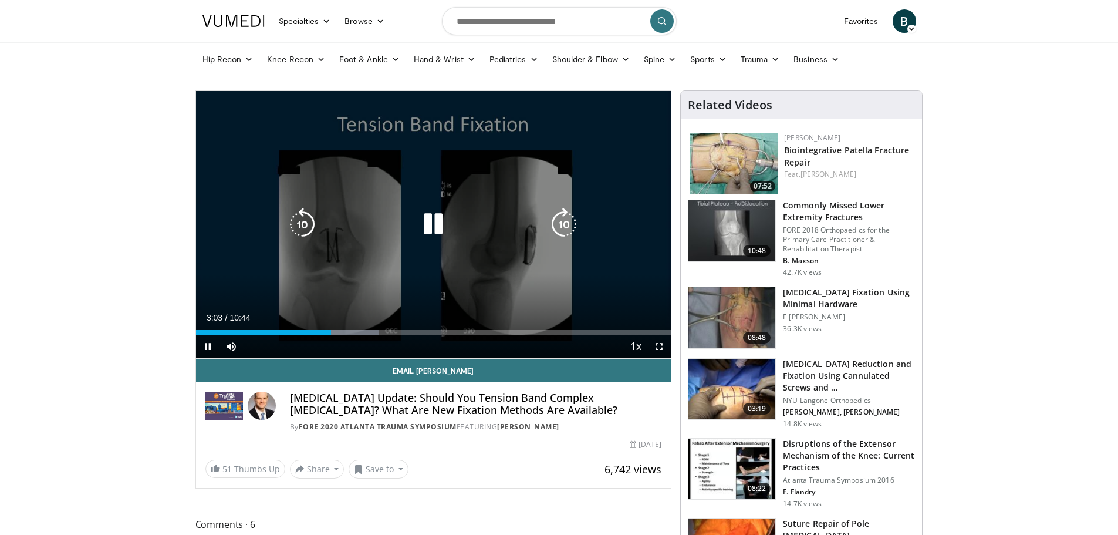
click at [337, 336] on div "Current Time 3:03 / Duration 10:44 Pause Skip Backward Skip Forward Mute 0% Loa…" at bounding box center [433, 346] width 475 height 23
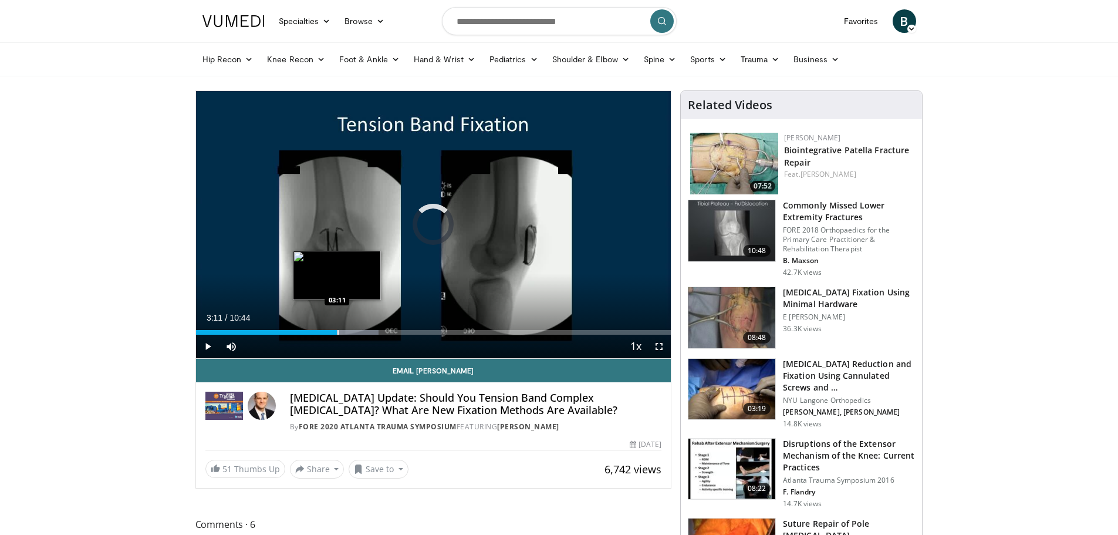
click at [339, 332] on div "Progress Bar" at bounding box center [337, 332] width 1 height 5
click at [346, 333] on div "Progress Bar" at bounding box center [346, 332] width 1 height 5
click at [362, 330] on div "Progress Bar" at bounding box center [362, 332] width 1 height 5
click at [369, 332] on div "Progress Bar" at bounding box center [369, 332] width 1 height 5
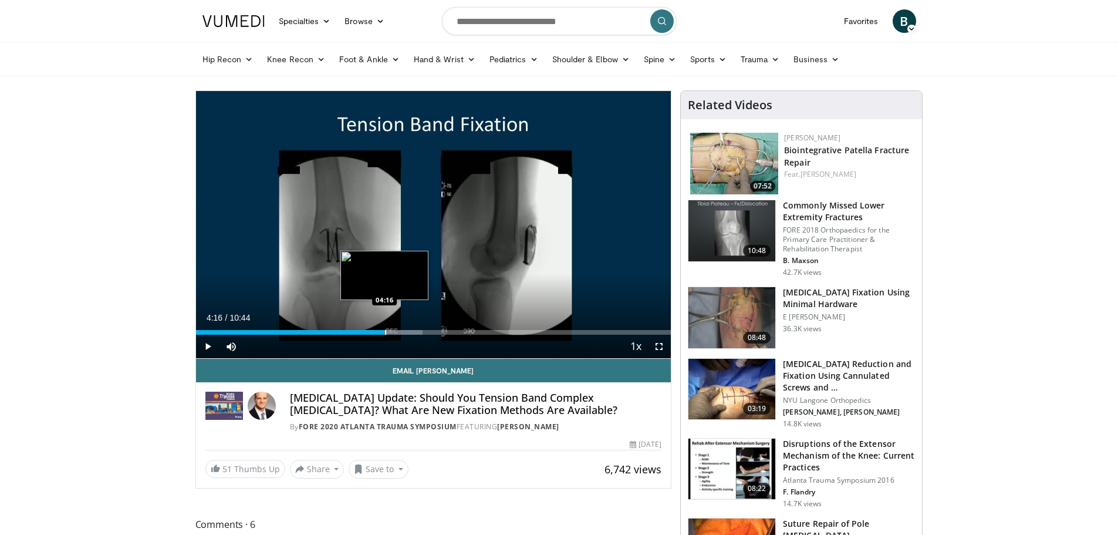
click at [385, 332] on div "Progress Bar" at bounding box center [385, 332] width 1 height 5
click at [393, 332] on div "Progress Bar" at bounding box center [393, 332] width 1 height 5
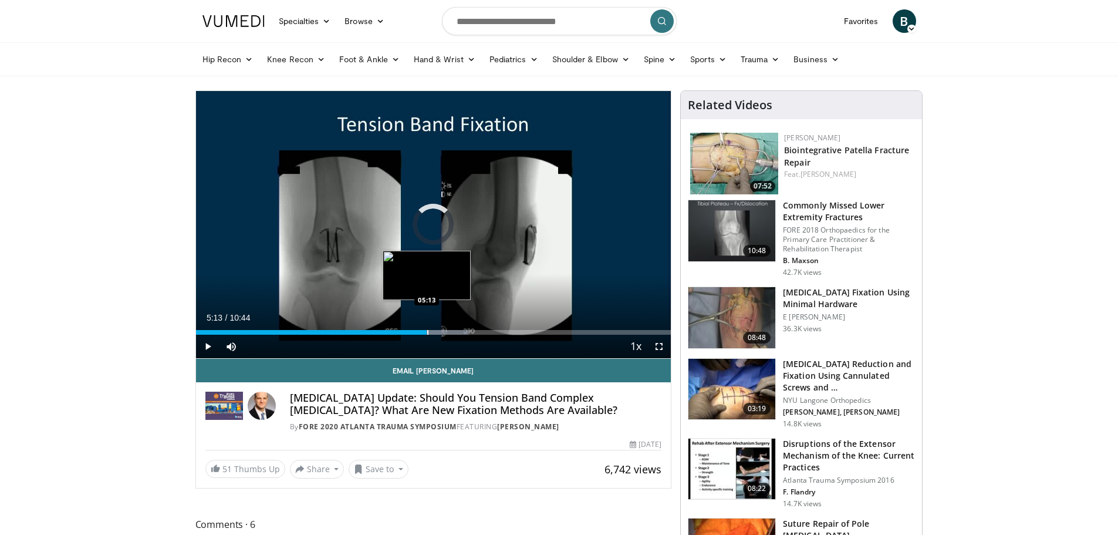
click at [427, 334] on div "Progress Bar" at bounding box center [427, 332] width 1 height 5
click at [440, 333] on div "Progress Bar" at bounding box center [440, 332] width 1 height 5
click at [454, 334] on div "Progress Bar" at bounding box center [454, 332] width 1 height 5
click at [465, 331] on div "Progress Bar" at bounding box center [465, 332] width 1 height 5
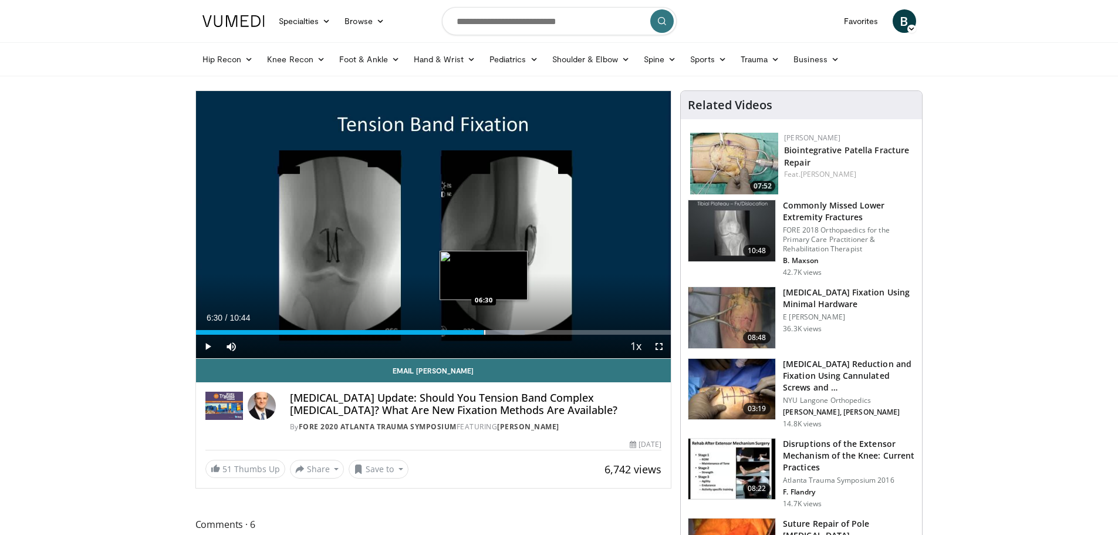
click at [484, 330] on div "Progress Bar" at bounding box center [484, 332] width 1 height 5
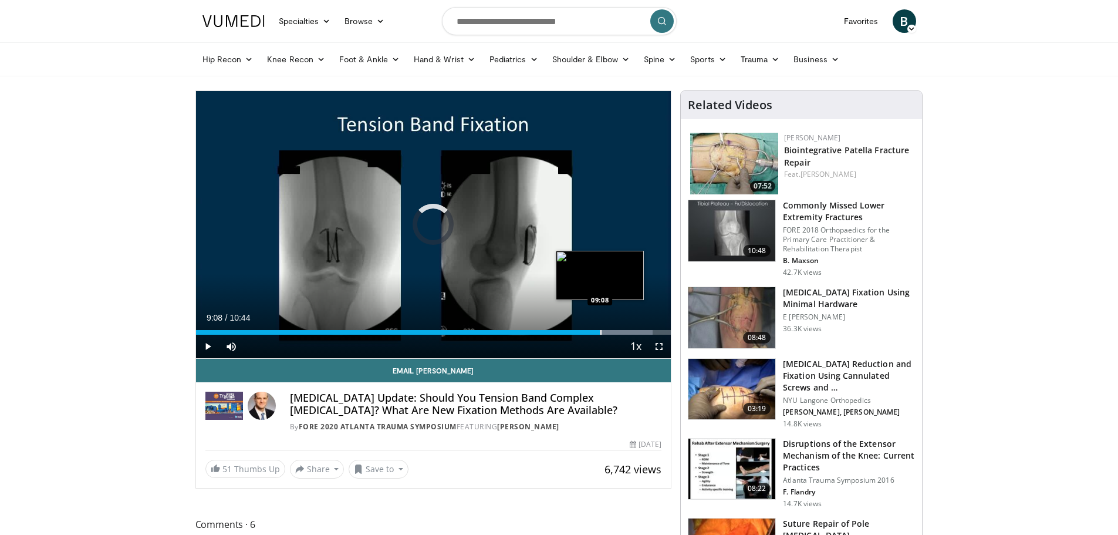
click at [600, 332] on div "Progress Bar" at bounding box center [600, 332] width 1 height 5
click at [610, 332] on div "Progress Bar" at bounding box center [610, 332] width 1 height 5
click at [617, 332] on video-js "**********" at bounding box center [433, 225] width 475 height 268
click at [620, 335] on div "Current Time 9:35 / Duration 10:44 Play Skip Backward Skip Forward Mute 0% Load…" at bounding box center [433, 346] width 475 height 23
click at [658, 346] on span "Video Player" at bounding box center [658, 346] width 23 height 23
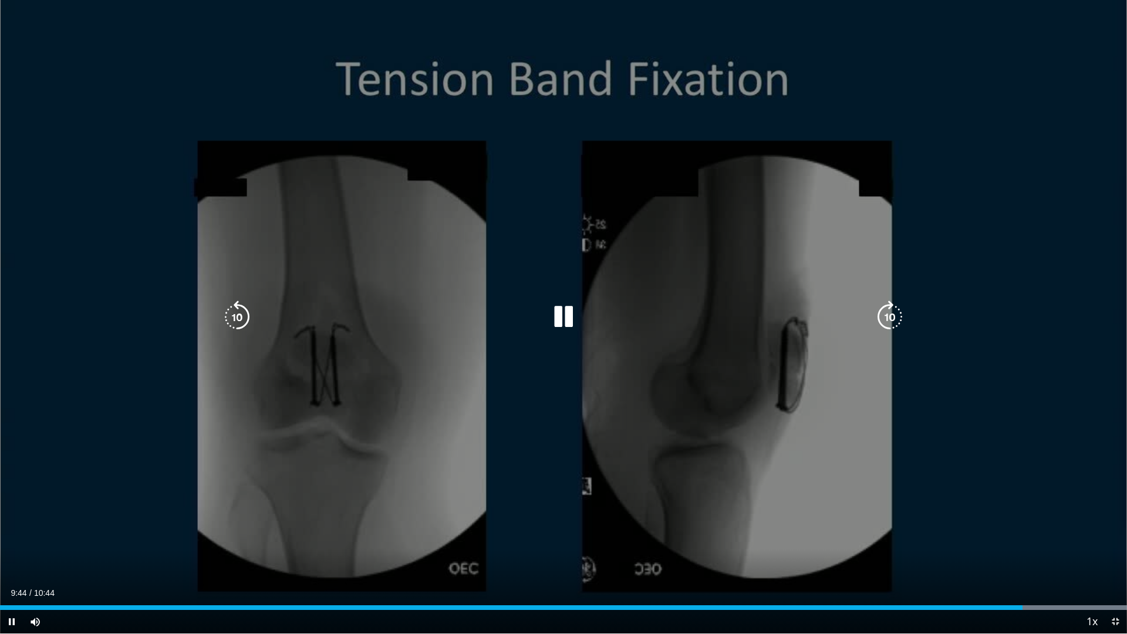
click at [717, 262] on div "10 seconds Tap to unmute" at bounding box center [563, 316] width 1127 height 633
click at [731, 279] on div "10 seconds Tap to unmute" at bounding box center [563, 316] width 1127 height 633
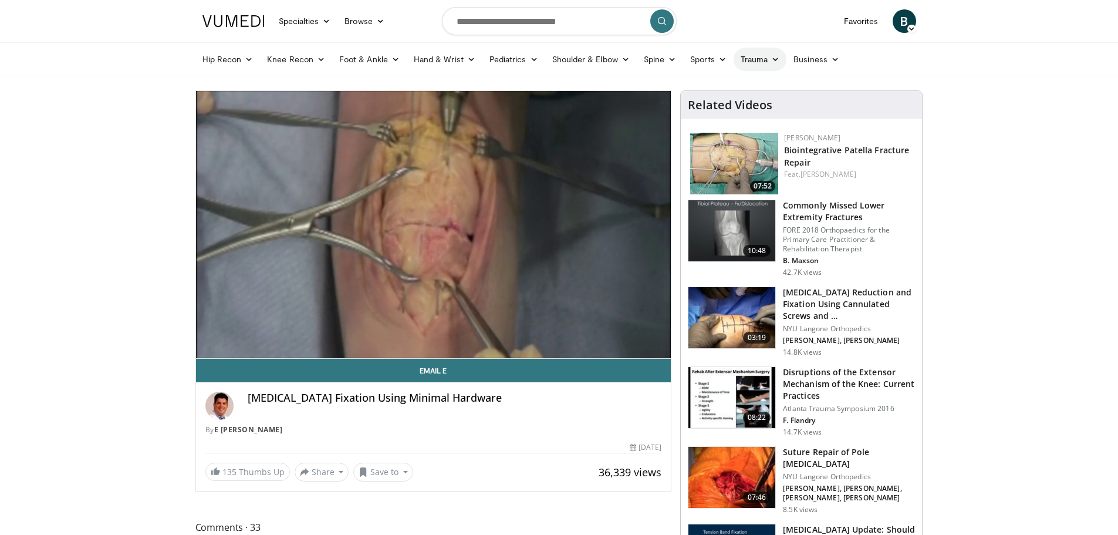
click at [756, 65] on link "Trauma" at bounding box center [760, 59] width 53 height 23
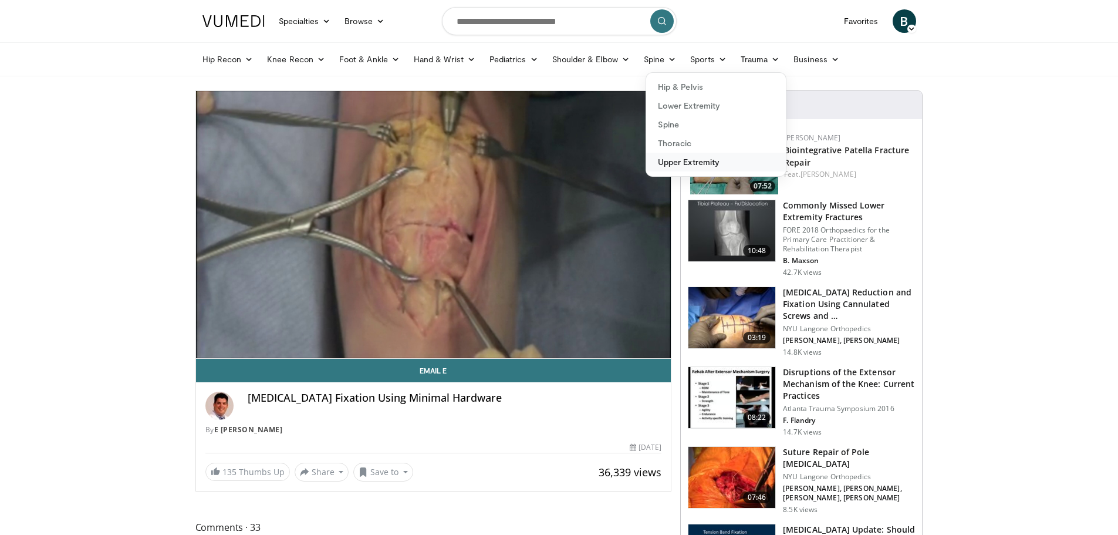
click at [684, 160] on link "Upper Extremity" at bounding box center [716, 162] width 140 height 19
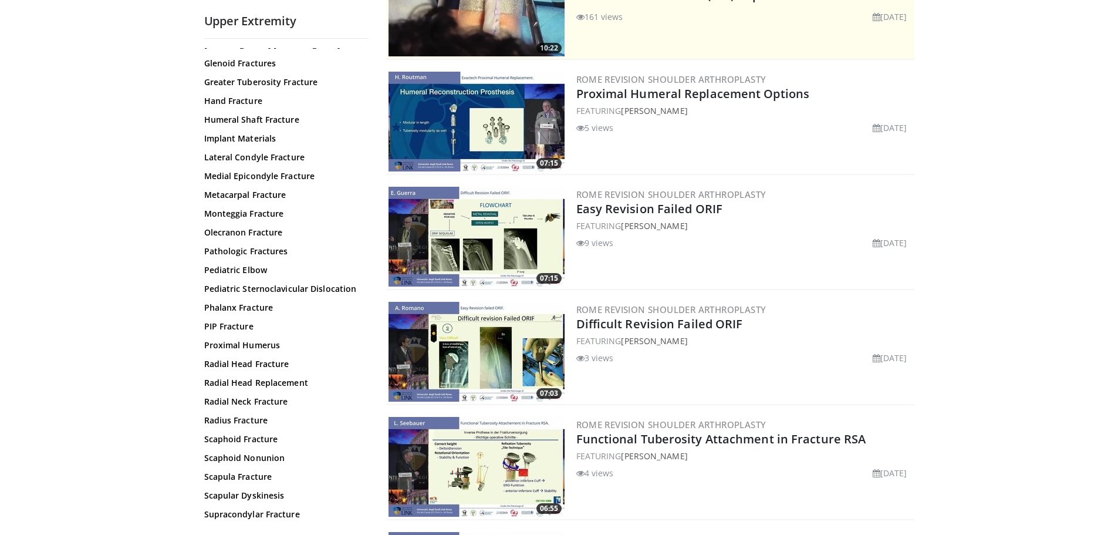
scroll to position [352, 0]
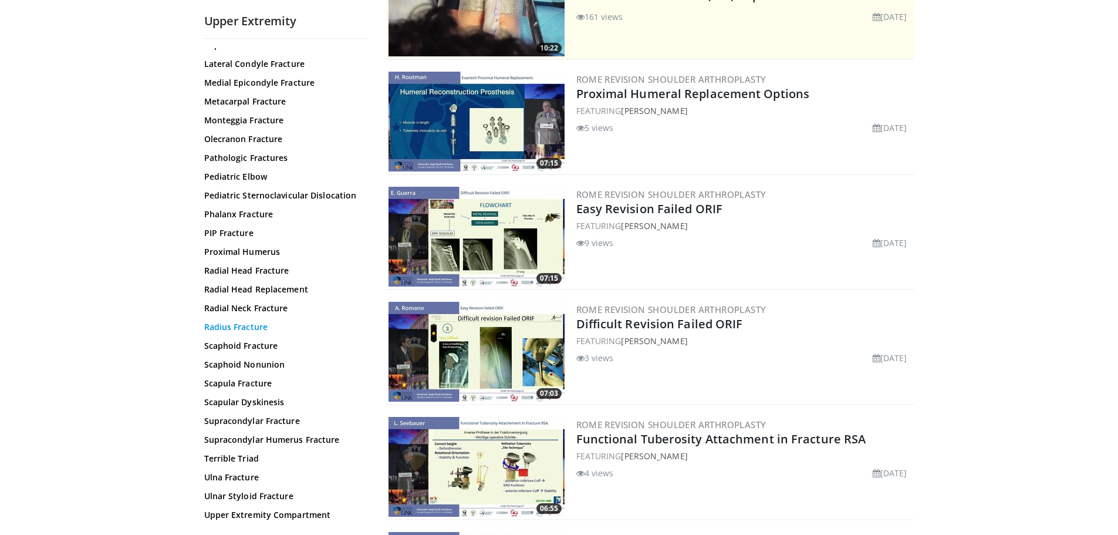
click at [244, 330] on link "Radius Fracture" at bounding box center [283, 327] width 158 height 12
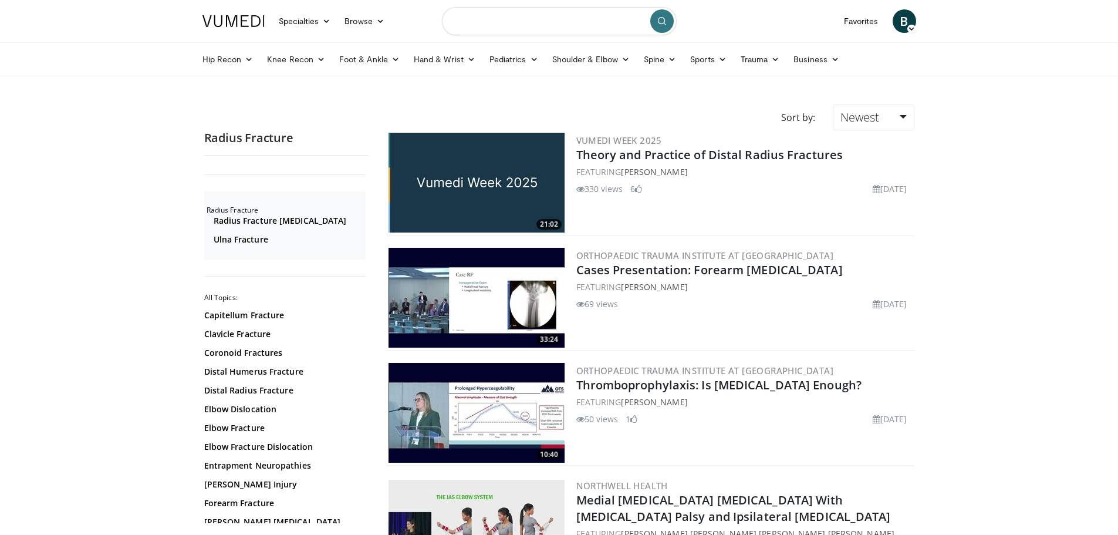
click at [548, 26] on input "Search topics, interventions" at bounding box center [559, 21] width 235 height 28
type input "**********"
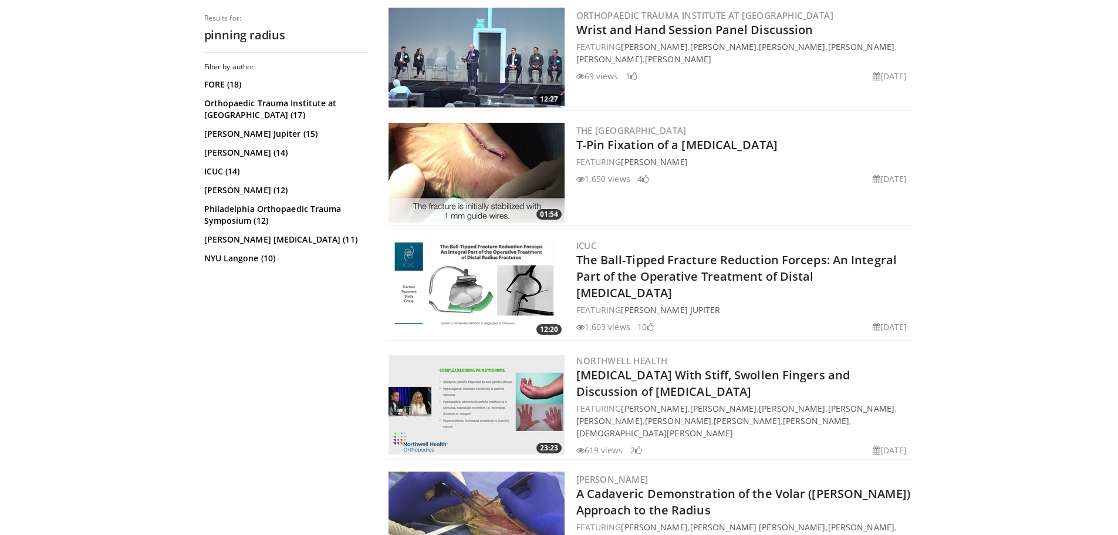
scroll to position [2230, 0]
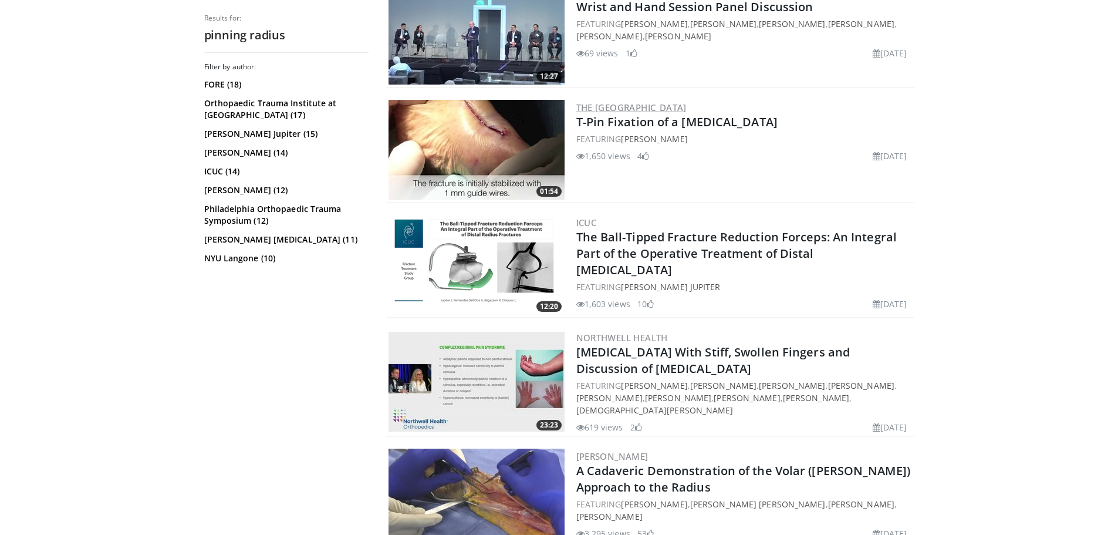
click at [630, 102] on link "The [GEOGRAPHIC_DATA]" at bounding box center [631, 108] width 110 height 12
click at [624, 114] on link "T-Pin Fixation of a [MEDICAL_DATA]" at bounding box center [676, 122] width 201 height 16
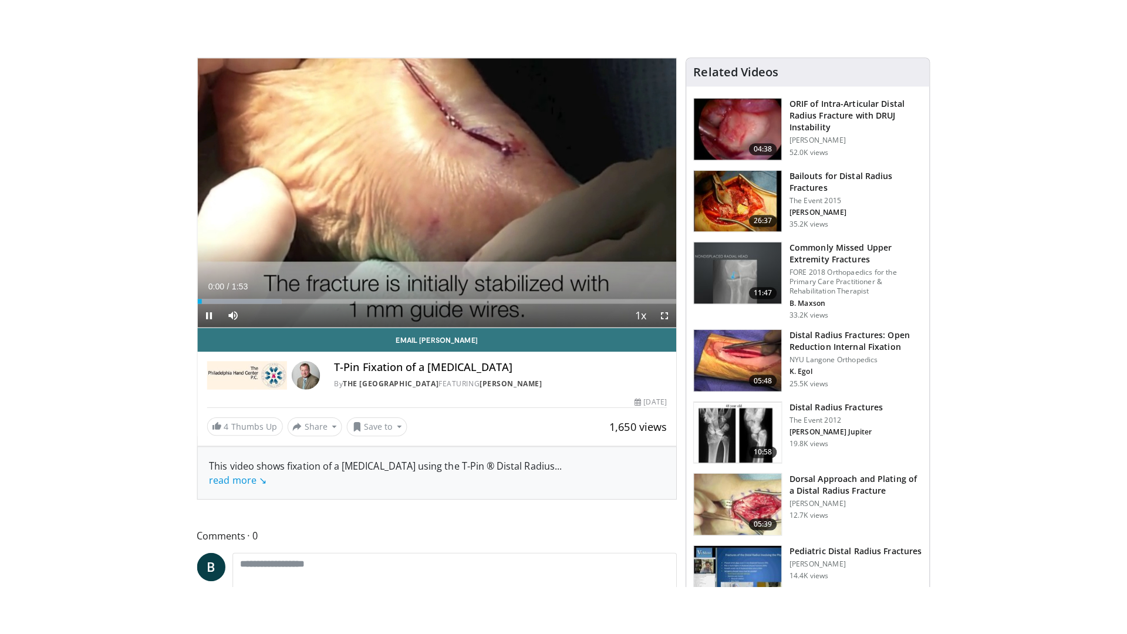
scroll to position [117, 0]
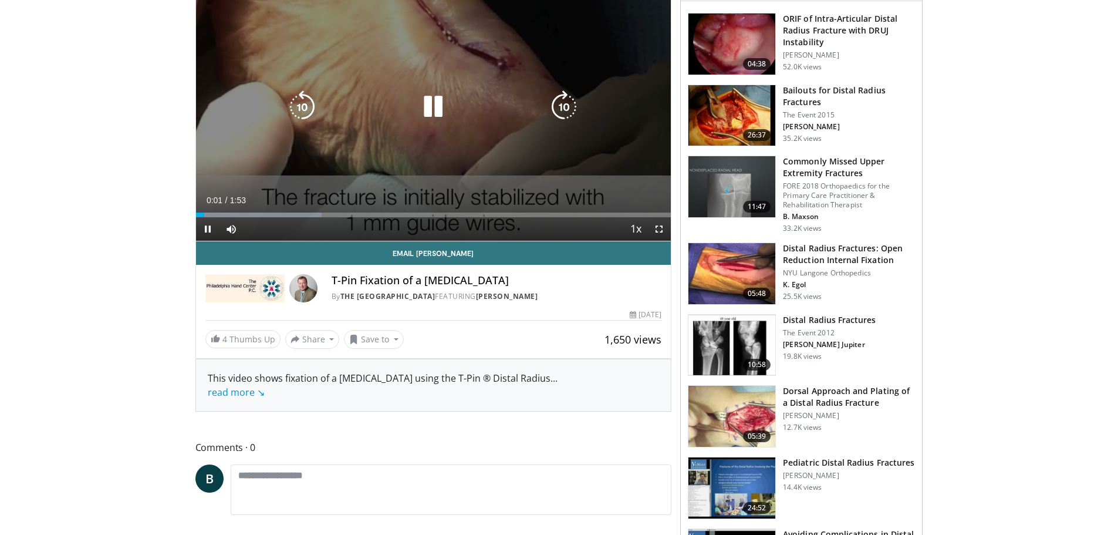
click at [300, 217] on div "Current Time 0:01 / Duration 1:53 Pause Skip Backward Skip Forward Mute Loaded …" at bounding box center [433, 228] width 475 height 23
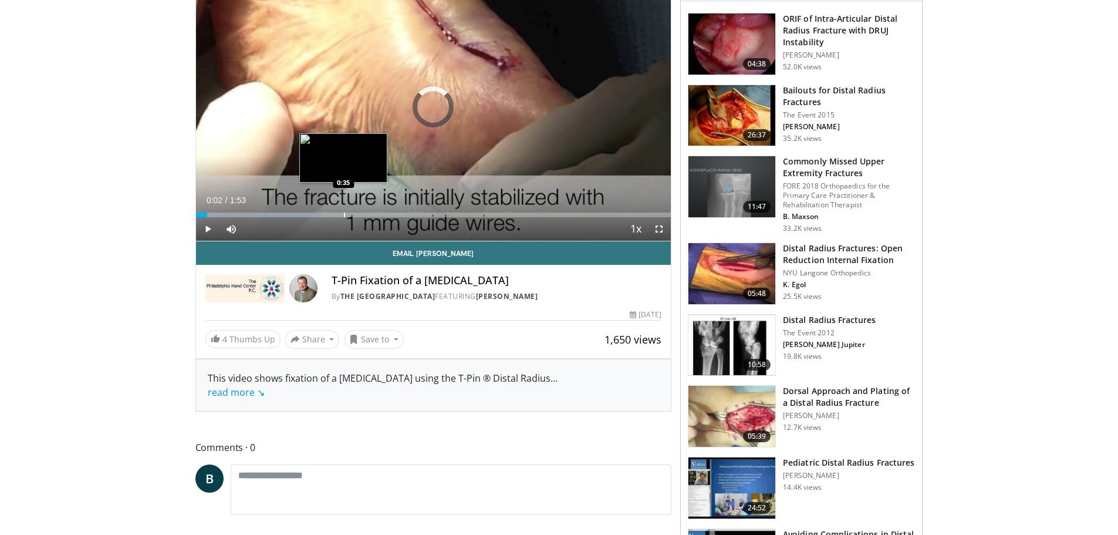
click at [345, 217] on div "Progress Bar" at bounding box center [344, 214] width 1 height 5
click at [365, 215] on div "Progress Bar" at bounding box center [365, 214] width 1 height 5
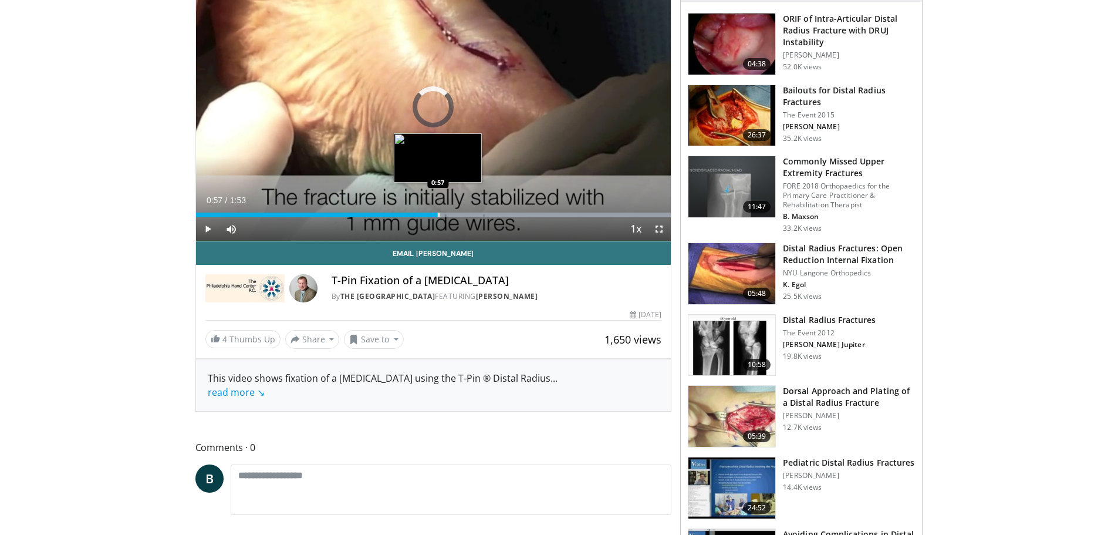
click at [438, 213] on div "Progress Bar" at bounding box center [438, 214] width 1 height 5
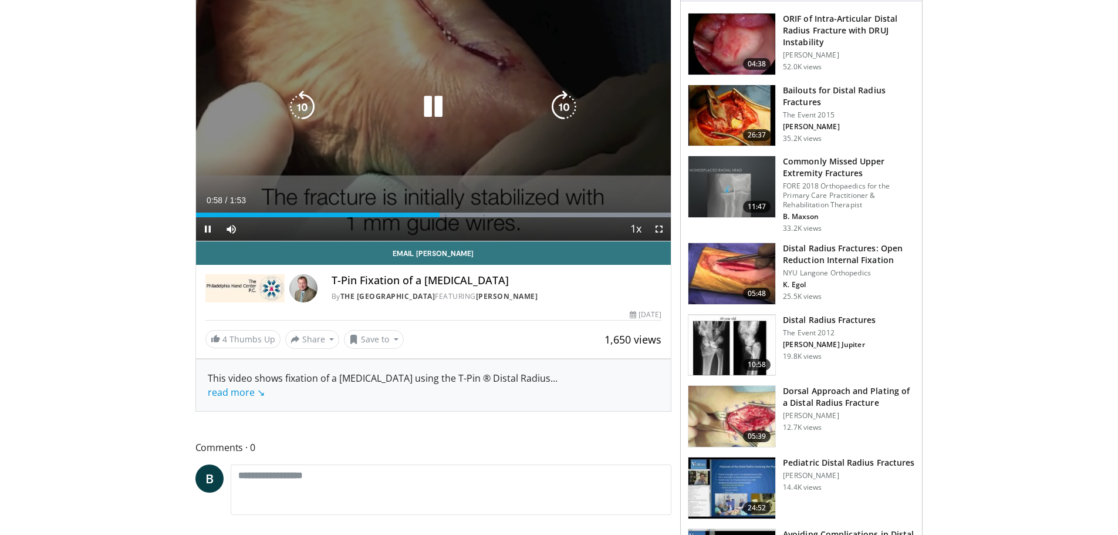
click at [473, 223] on div "Current Time 0:58 / Duration 1:53 Pause Skip Backward Skip Forward Mute Loaded …" at bounding box center [433, 228] width 475 height 23
drag, startPoint x: 462, startPoint y: 208, endPoint x: 498, endPoint y: 223, distance: 38.7
click at [464, 210] on div "Loaded : 100.00% 1:03 1:03" at bounding box center [433, 211] width 475 height 11
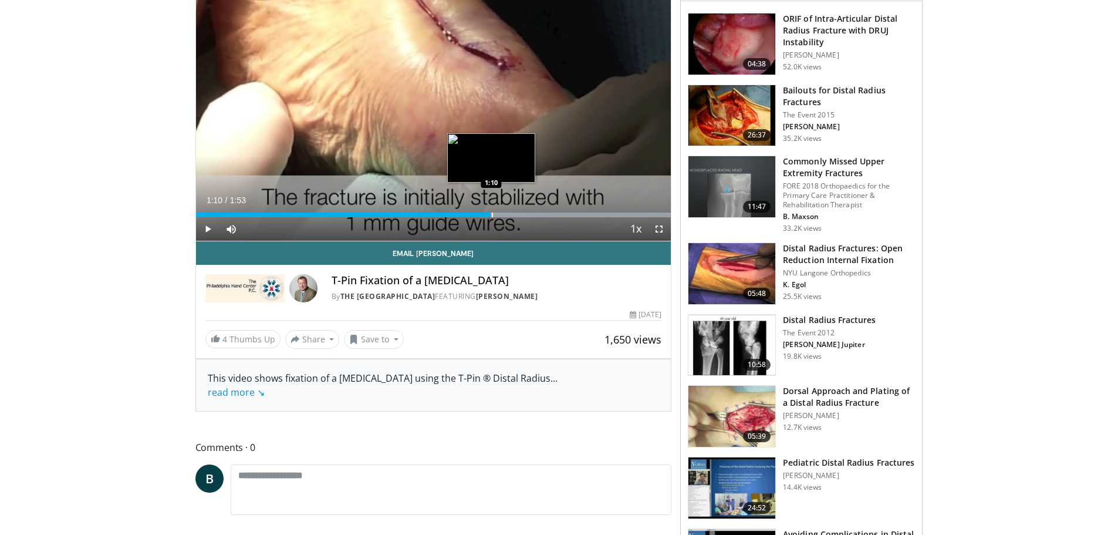
click at [491, 208] on div "Loaded : 100.00% 1:10 1:10" at bounding box center [433, 211] width 475 height 11
click at [514, 217] on div "Current Time 1:10 / Duration 1:53 Pause Skip Backward Skip Forward Mute Loaded …" at bounding box center [433, 228] width 475 height 23
click at [524, 216] on div "Loaded : 100.00% 1:11 1:18" at bounding box center [433, 214] width 475 height 5
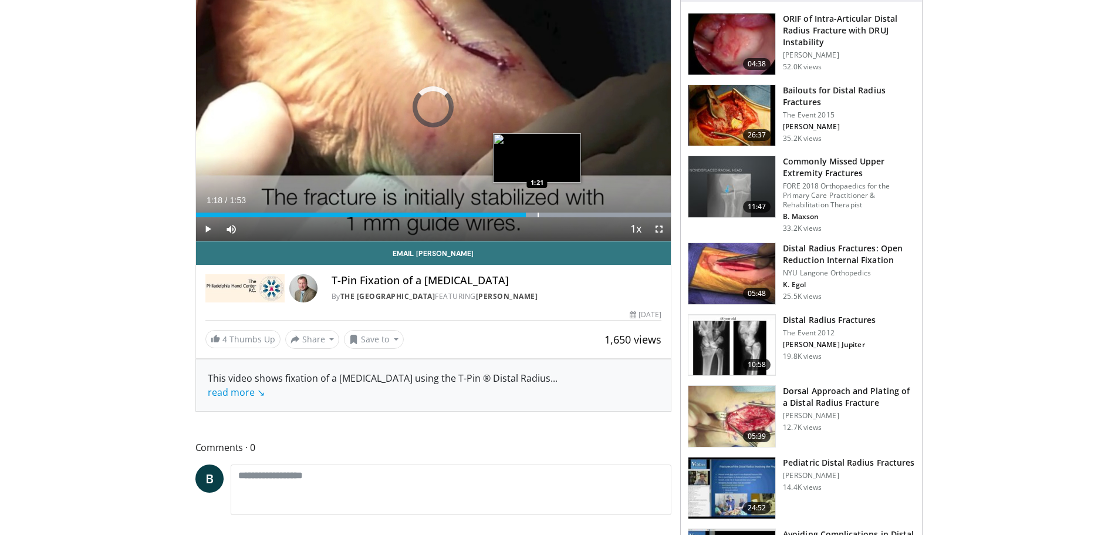
click at [538, 215] on div "Progress Bar" at bounding box center [538, 214] width 1 height 5
click at [562, 215] on div "Progress Bar" at bounding box center [562, 214] width 1 height 5
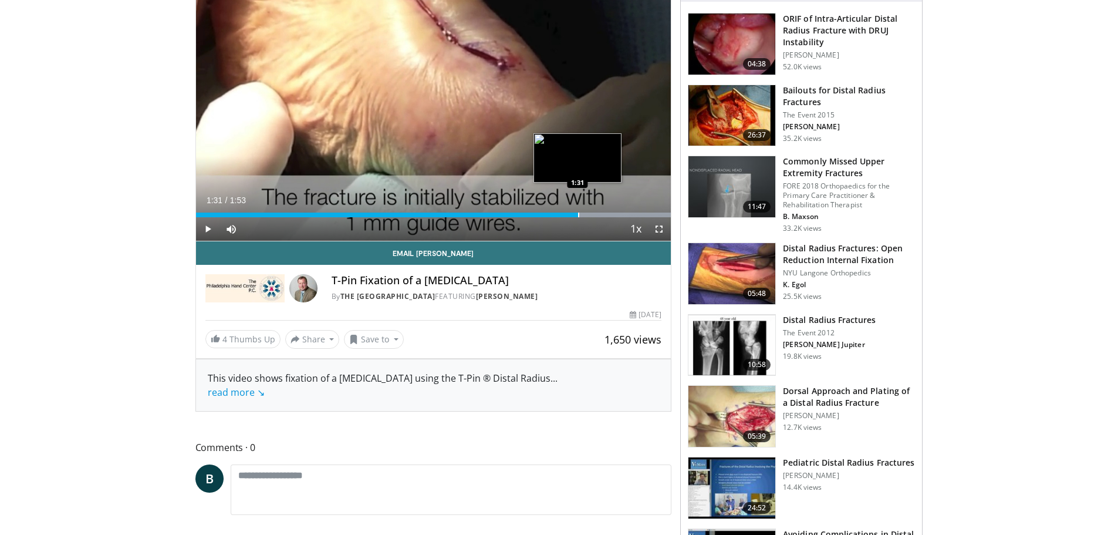
click at [578, 212] on div "Progress Bar" at bounding box center [578, 214] width 1 height 5
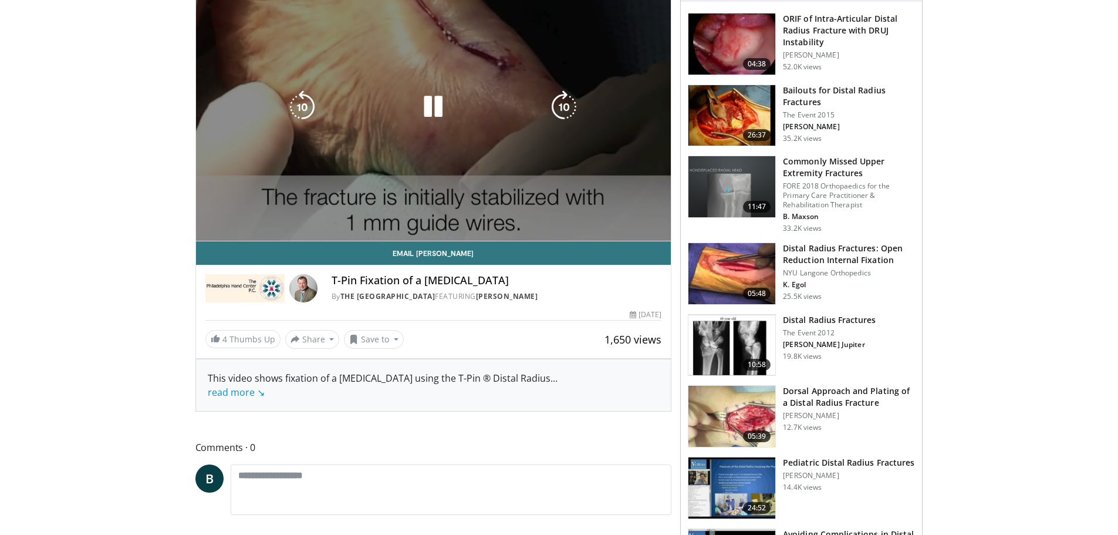
click at [603, 220] on video-js "**********" at bounding box center [433, 108] width 475 height 268
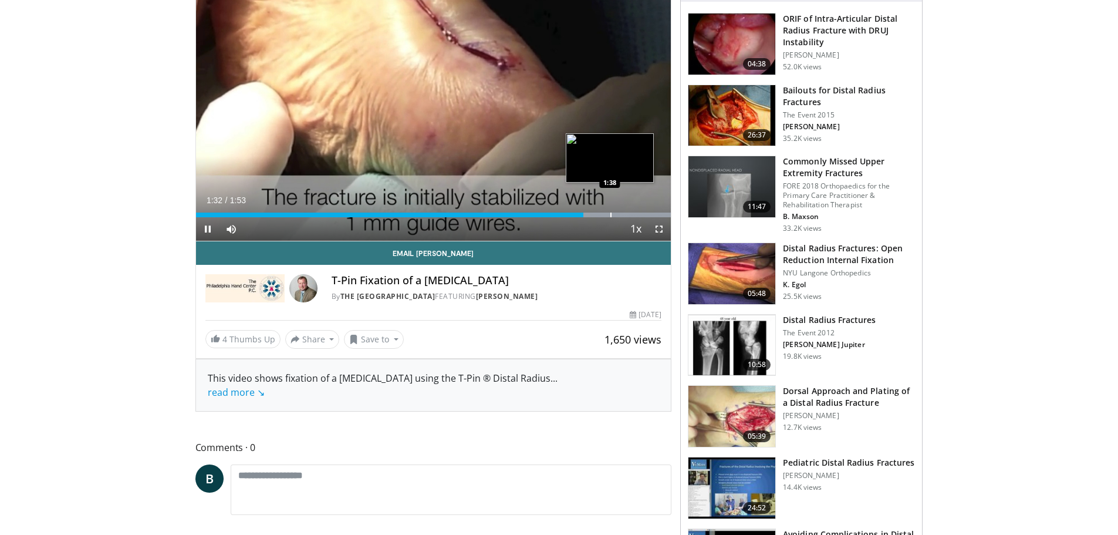
click at [612, 216] on div "Progress Bar" at bounding box center [610, 214] width 1 height 5
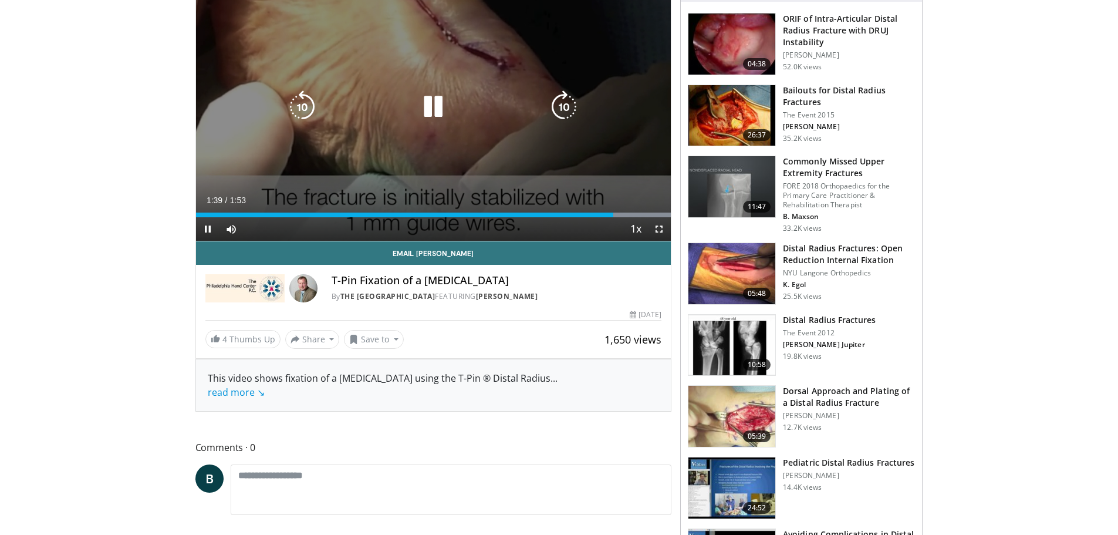
click at [629, 211] on div "Loaded : 100.00% 1:39 1:43" at bounding box center [433, 211] width 475 height 11
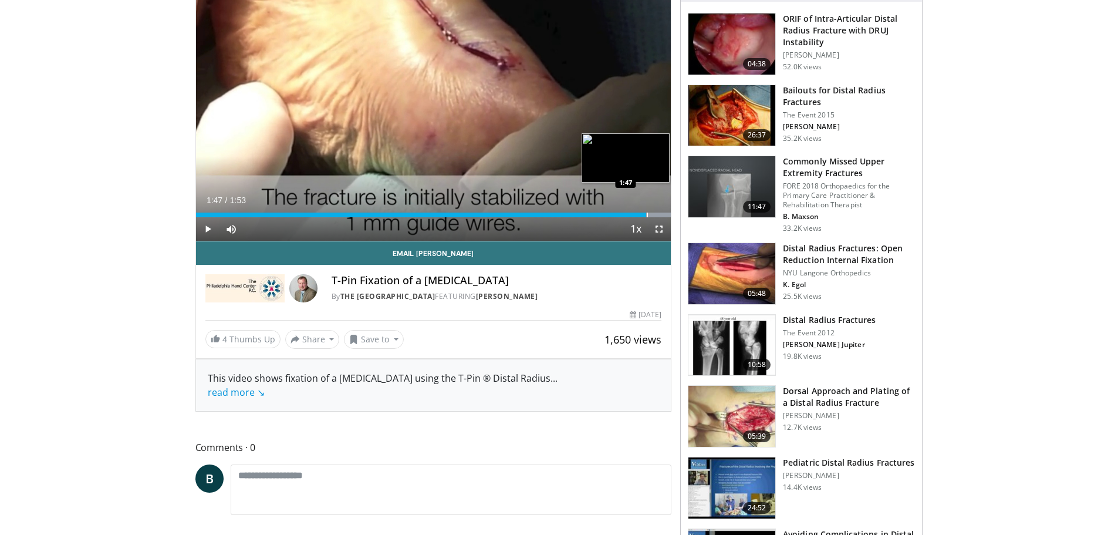
click at [646, 210] on div "Loaded : 100.00% 1:47 1:47" at bounding box center [433, 211] width 475 height 11
click at [653, 215] on div "Progress Bar" at bounding box center [653, 214] width 1 height 5
click at [622, 214] on div "Progress Bar" at bounding box center [622, 214] width 1 height 5
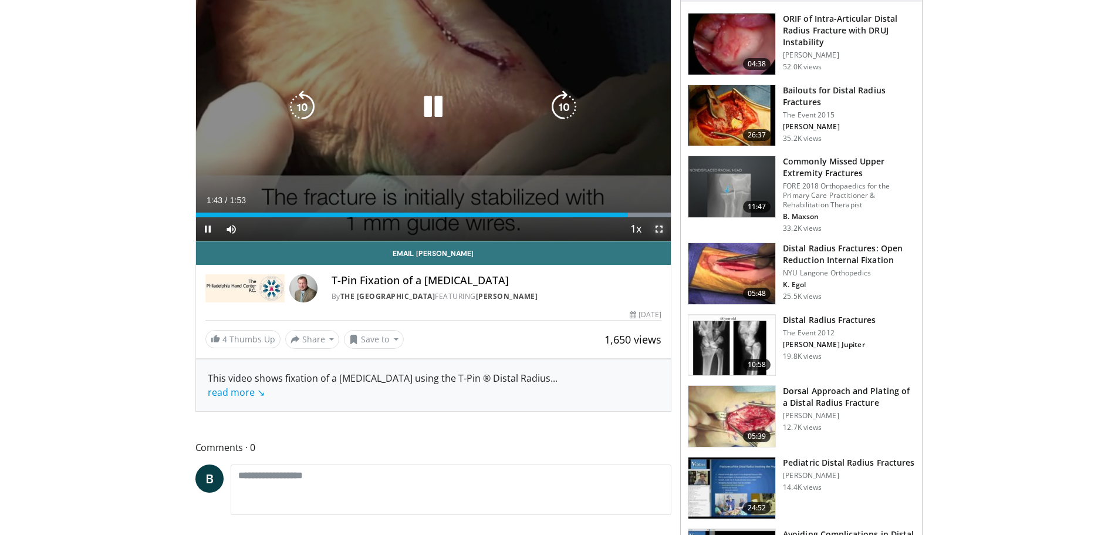
drag, startPoint x: 654, startPoint y: 218, endPoint x: 666, endPoint y: 289, distance: 71.9
click at [658, 218] on span "Video Player" at bounding box center [658, 228] width 23 height 23
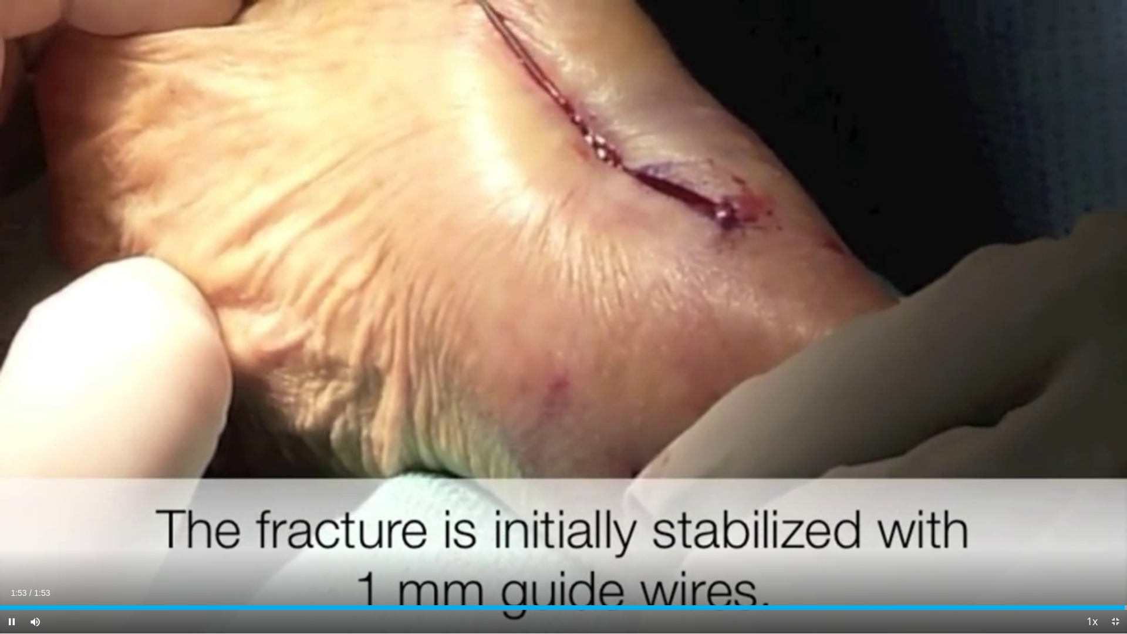
drag, startPoint x: 175, startPoint y: 613, endPoint x: 183, endPoint y: 610, distance: 7.6
click at [181, 534] on div "Current Time 1:53 / Duration 1:53 Pause Skip Backward Skip Forward Mute Loaded …" at bounding box center [563, 621] width 1127 height 23
click at [185, 534] on div "Current Time 1:53 / Duration 1:53 Replay Skip Backward Skip Forward Mute Loaded…" at bounding box center [563, 621] width 1127 height 23
